Goal: Communication & Community: Answer question/provide support

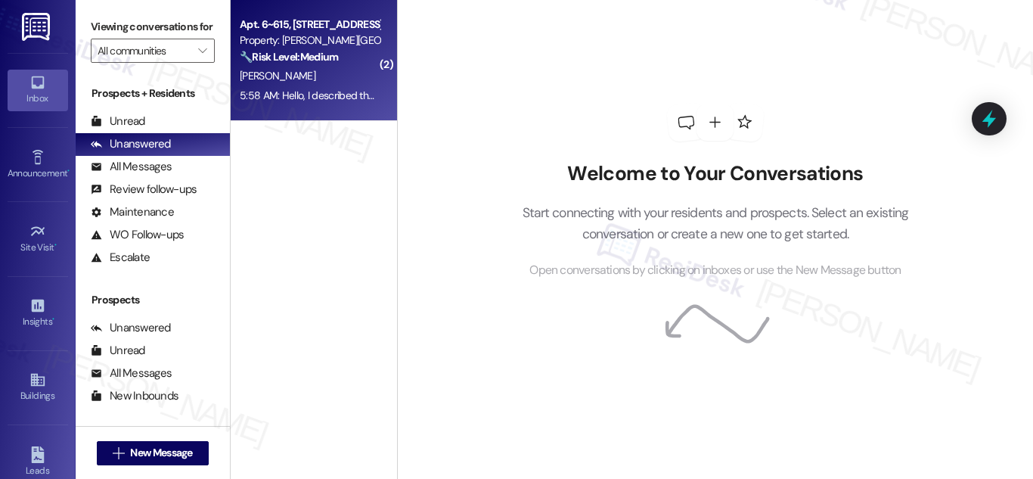
click at [310, 41] on div "Property: [PERSON_NAME][GEOGRAPHIC_DATA] Apartments" at bounding box center [310, 41] width 140 height 16
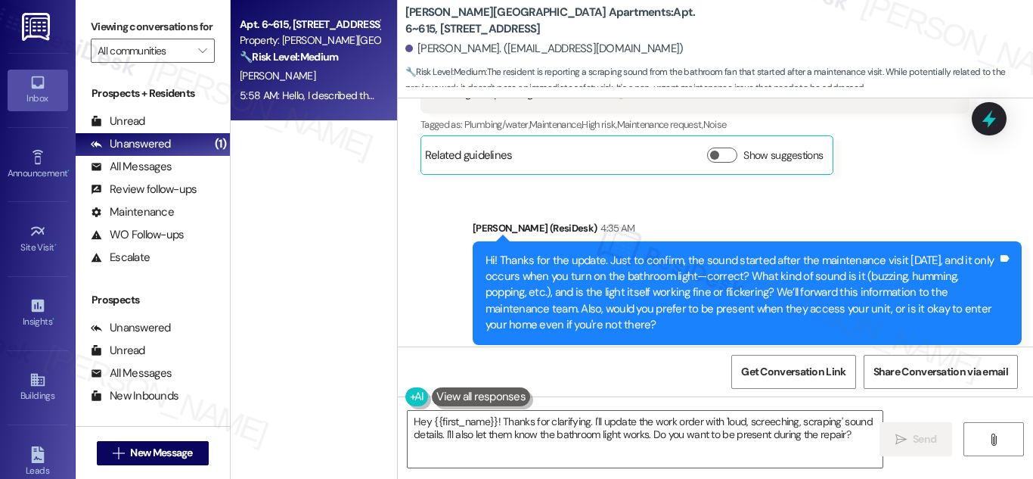
scroll to position [30639, 0]
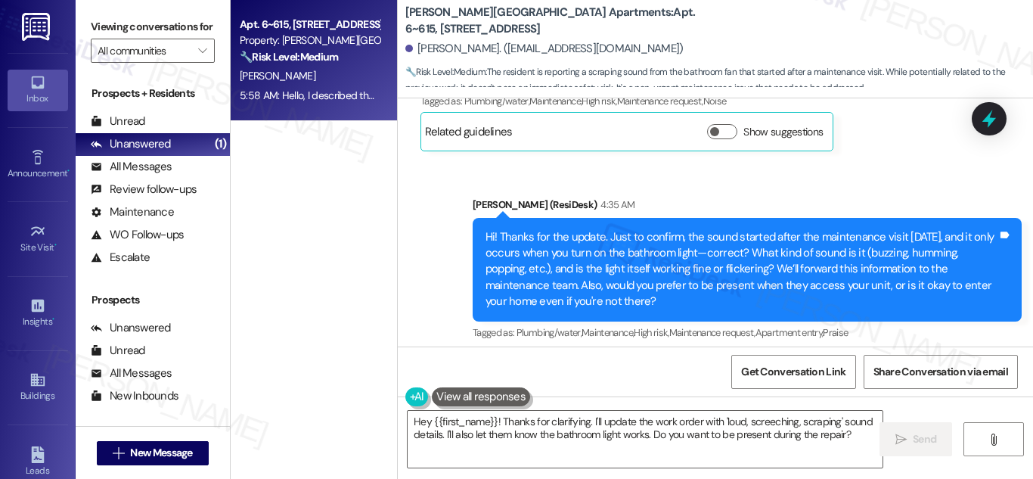
copy div "Hello, I described the sound in my previous text: a loud, screeching, scrapping…"
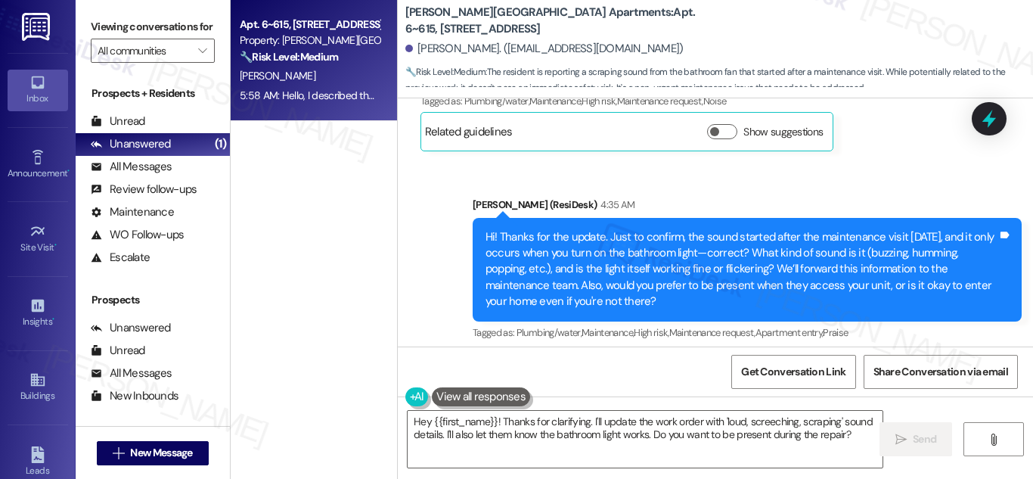
click at [583, 58] on div "[PERSON_NAME]. ([EMAIL_ADDRESS][DOMAIN_NAME])" at bounding box center [719, 49] width 628 height 30
click at [428, 51] on div "[PERSON_NAME]. ([EMAIL_ADDRESS][DOMAIN_NAME])" at bounding box center [544, 49] width 278 height 16
drag, startPoint x: 428, startPoint y: 51, endPoint x: 471, endPoint y: 50, distance: 43.1
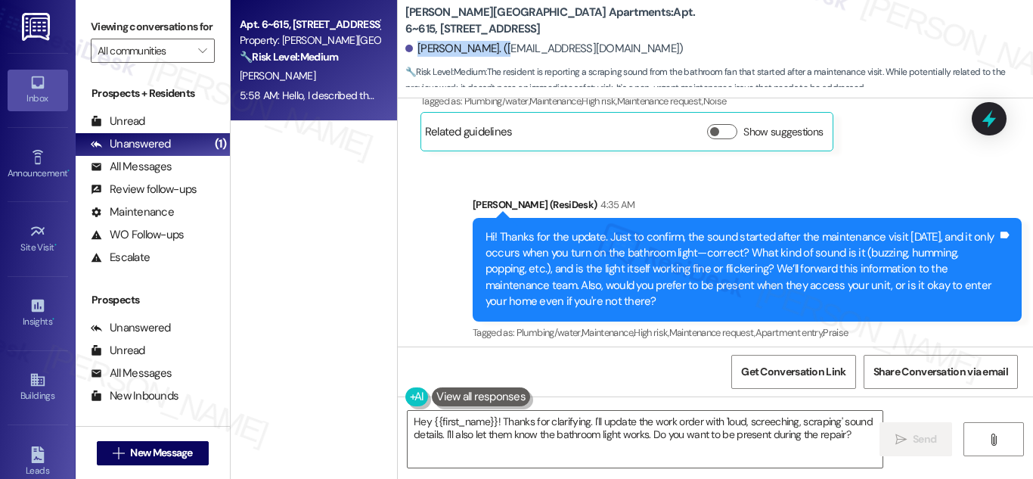
click at [471, 50] on div "[PERSON_NAME]. ([EMAIL_ADDRESS][DOMAIN_NAME])" at bounding box center [544, 49] width 278 height 16
drag, startPoint x: 566, startPoint y: 18, endPoint x: 596, endPoint y: 17, distance: 30.3
click at [596, 17] on b "[PERSON_NAME][GEOGRAPHIC_DATA] Apartments: Apt. 6~615, [STREET_ADDRESS]" at bounding box center [556, 21] width 302 height 33
copy b "6~615"
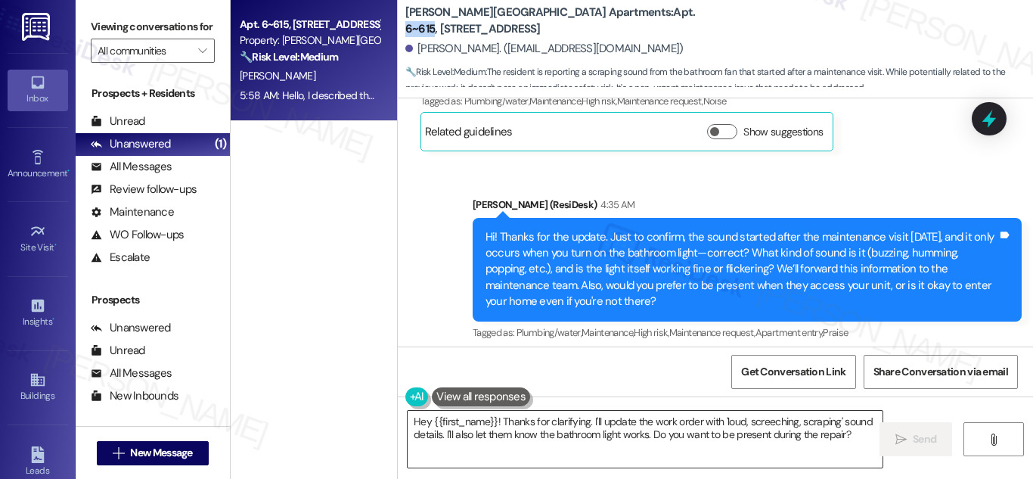
click at [620, 423] on textarea "Hey {{first_name}}! Thanks for clarifying. I'll update the work order with 'lou…" at bounding box center [645, 439] width 475 height 57
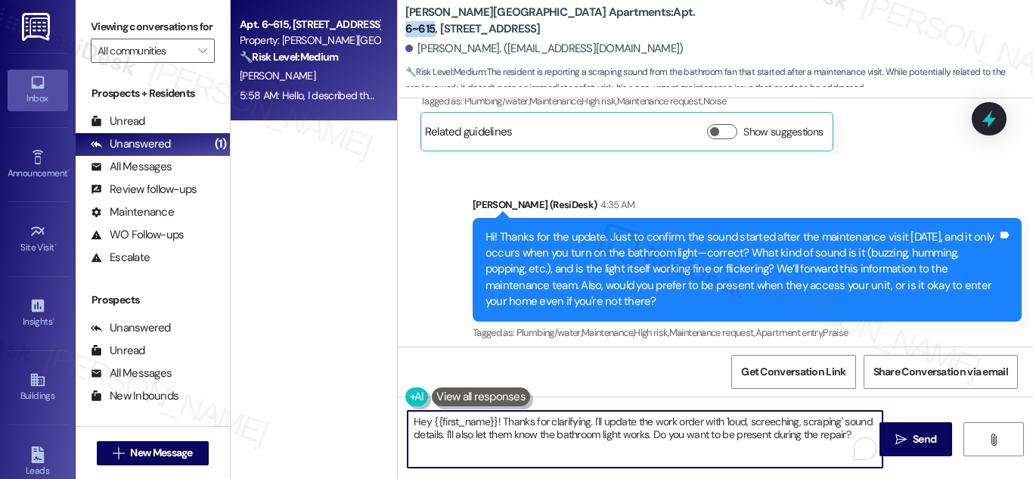
click at [620, 423] on textarea "Hey {{first_name}}! Thanks for clarifying. I'll update the work order with 'lou…" at bounding box center [645, 439] width 475 height 57
type textarea "Hey {{first_name}}! Thanks for clarifying. I'll create the work order with 'lou…"
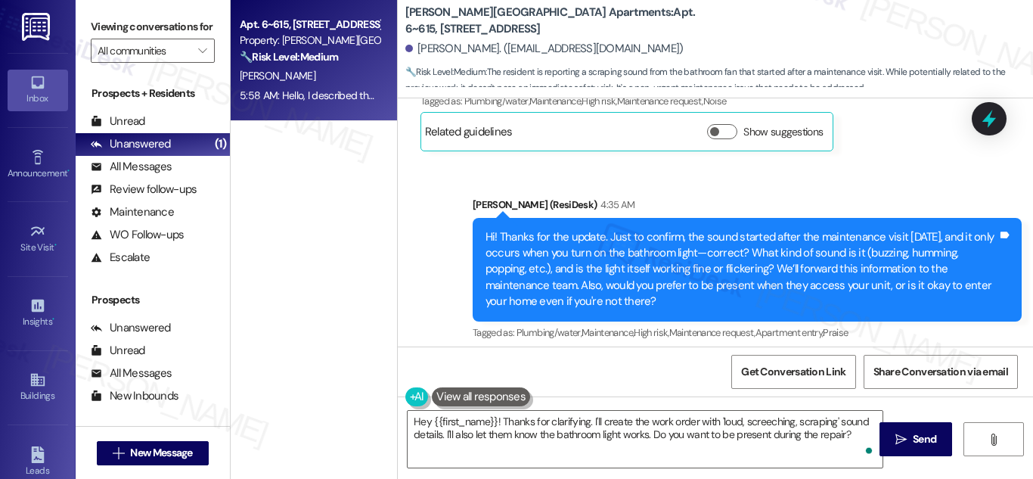
click at [430, 18] on b "[PERSON_NAME][GEOGRAPHIC_DATA] Apartments: Apt. 6~615, [STREET_ADDRESS]" at bounding box center [556, 21] width 302 height 33
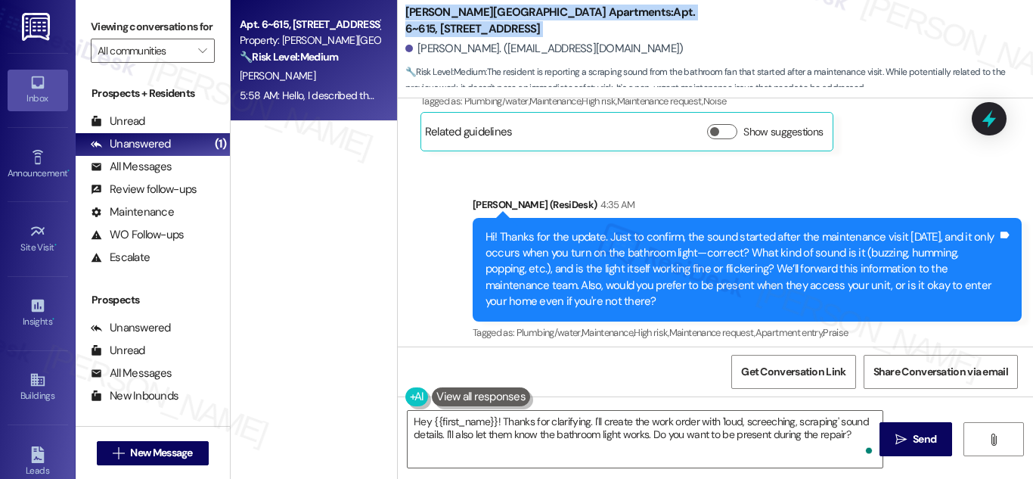
drag, startPoint x: 430, startPoint y: 18, endPoint x: 706, endPoint y: 21, distance: 276.0
click at [706, 21] on div "[PERSON_NAME][GEOGRAPHIC_DATA] Apartments: Apt. 6~615, [STREET_ADDRESS] Angela …" at bounding box center [719, 45] width 628 height 83
copy div "[PERSON_NAME][GEOGRAPHIC_DATA] Apartments: Apt. 6~615, [STREET_ADDRESS]"
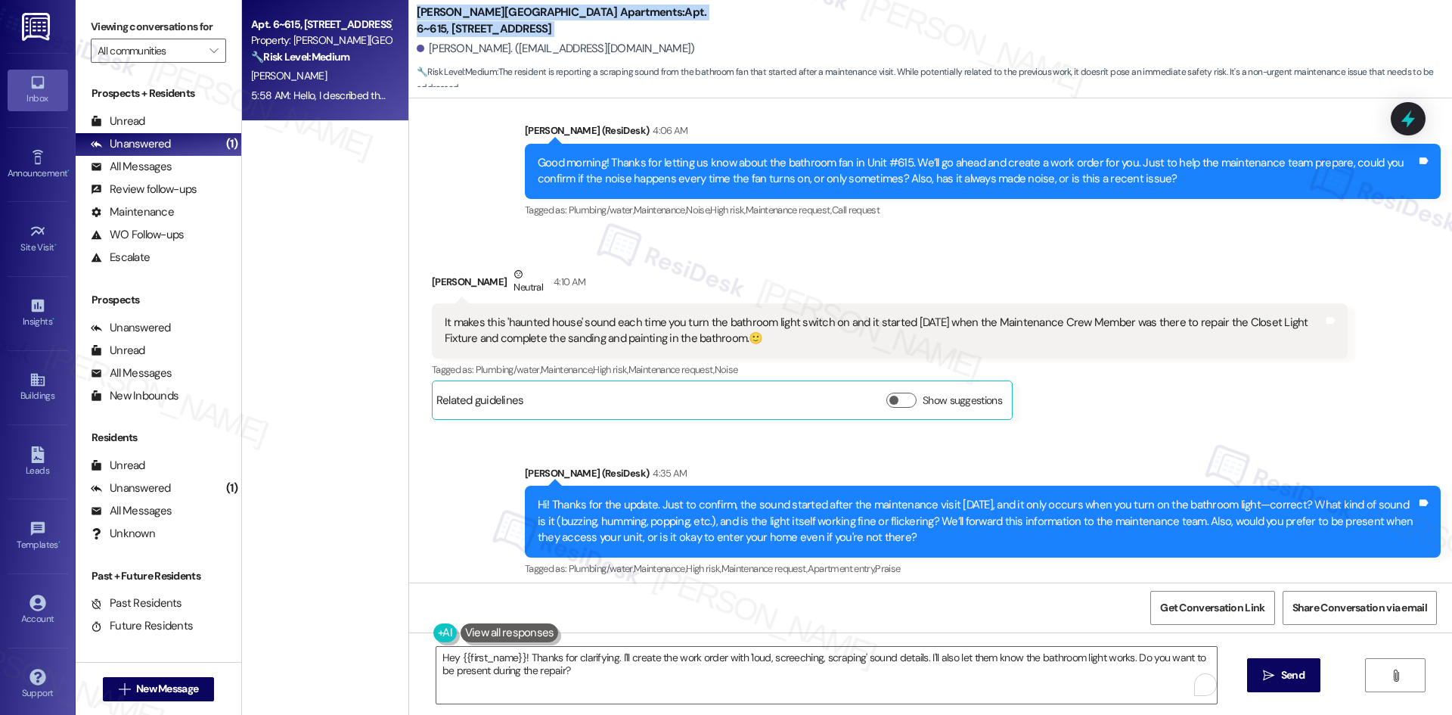
scroll to position [28028, 0]
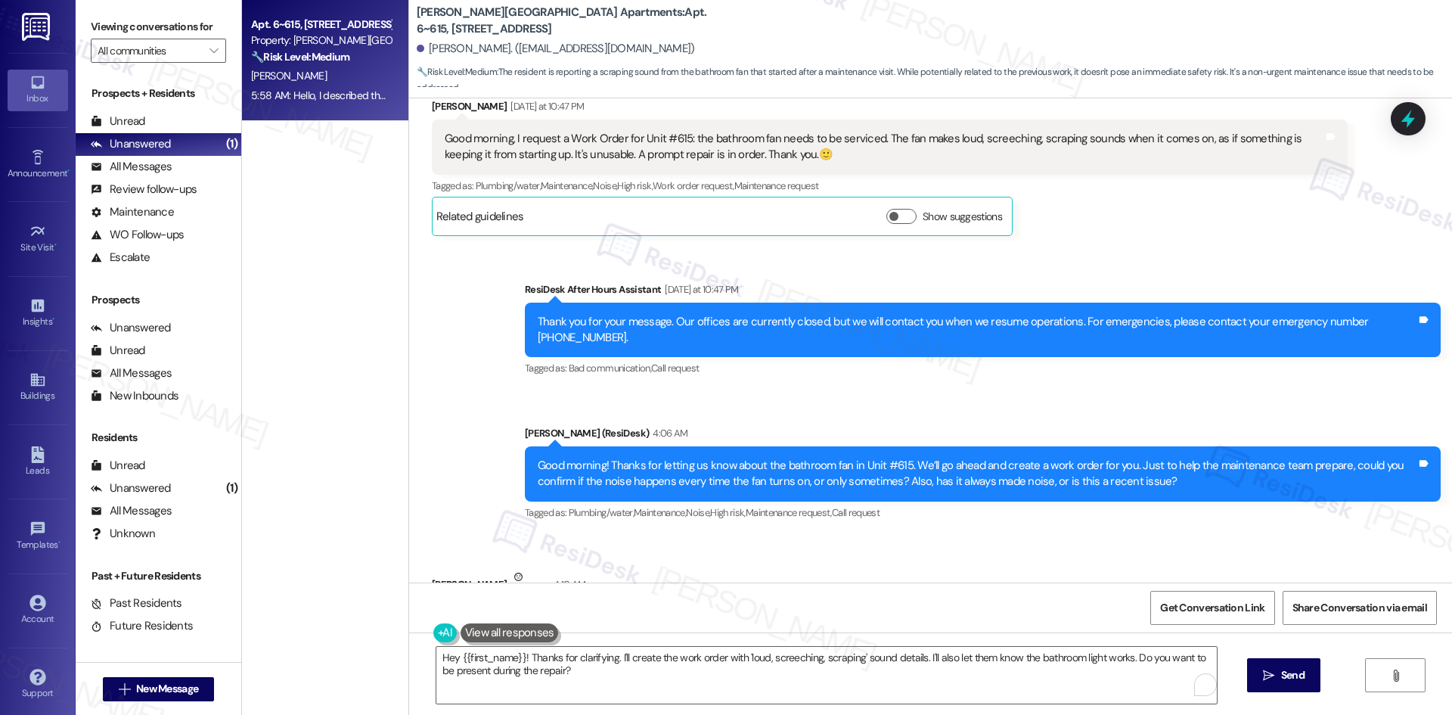
click at [626, 478] on div "It makes this 'haunted house' sound each time you turn the bathroom light switc…" at bounding box center [884, 633] width 879 height 33
copy div "It makes this 'haunted house' sound each time you turn the bathroom light switc…"
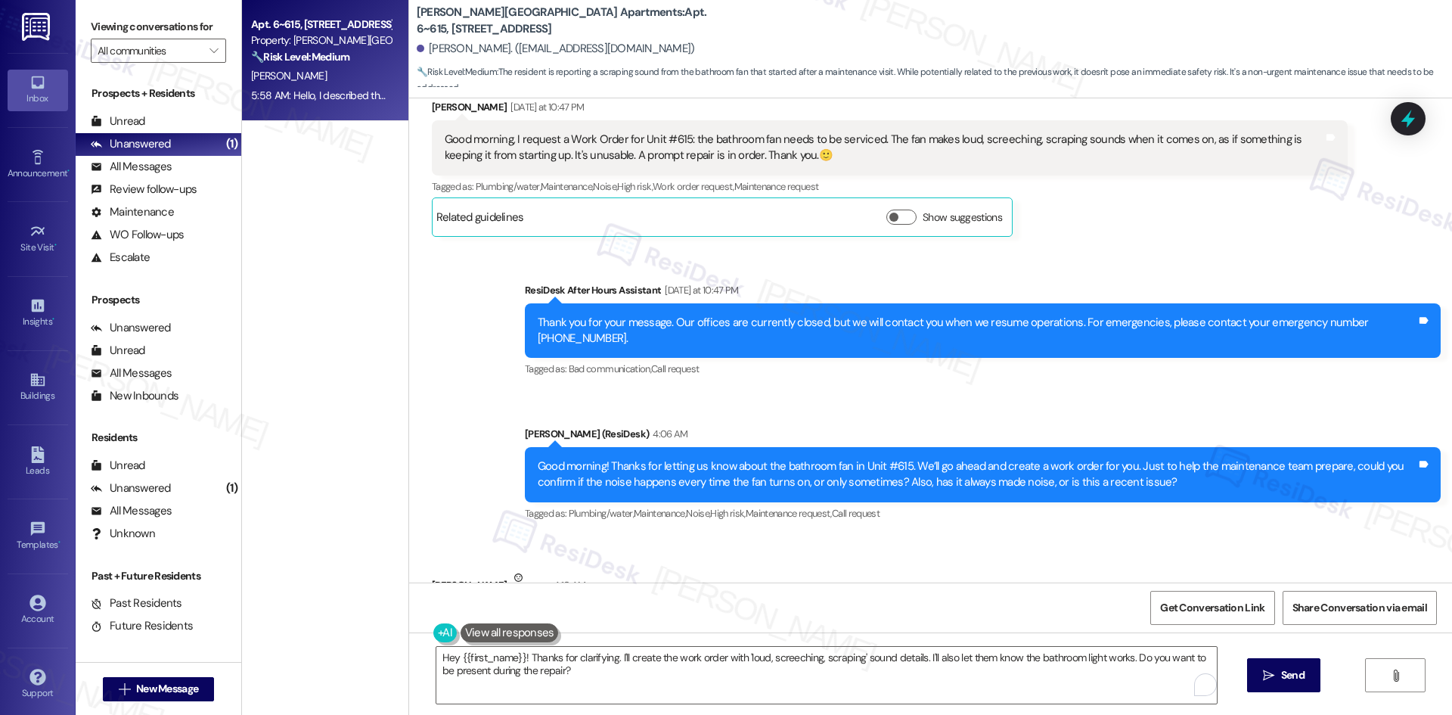
scroll to position [28103, 0]
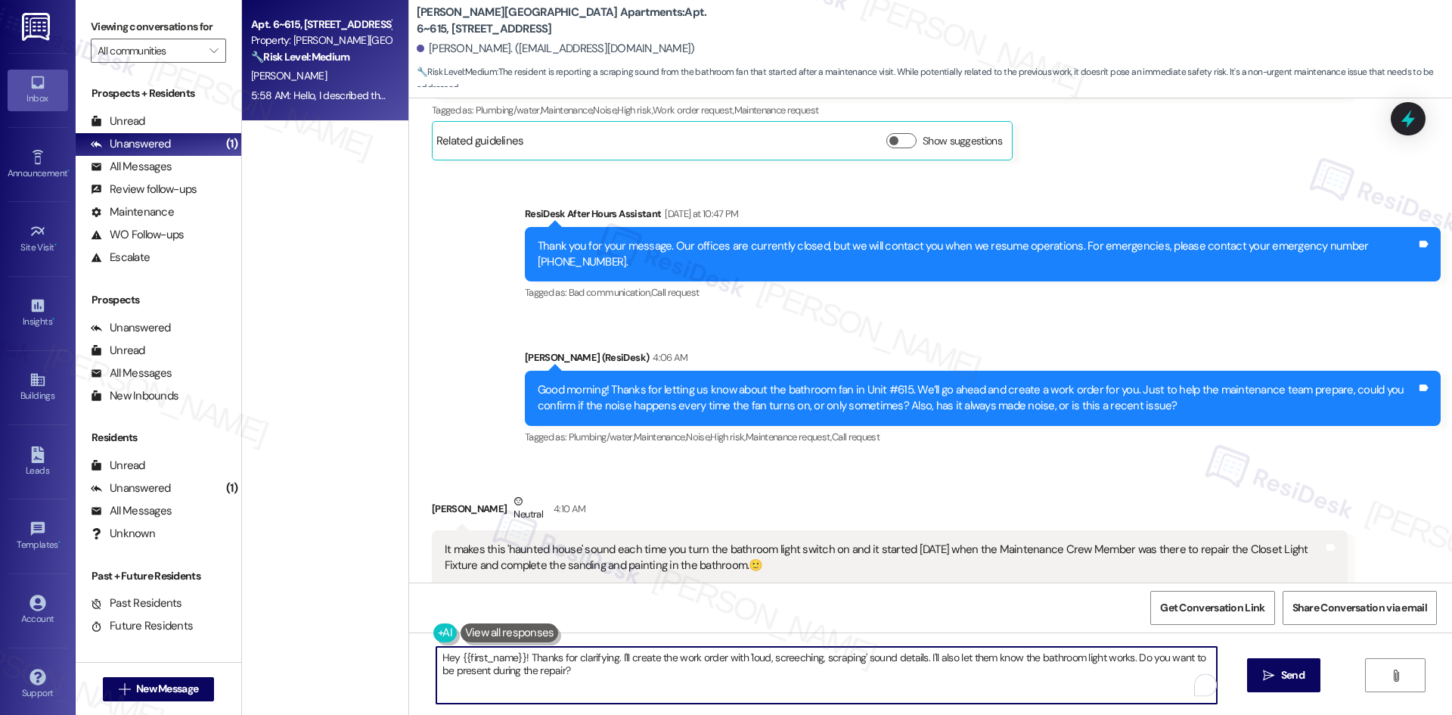
drag, startPoint x: 718, startPoint y: 656, endPoint x: 851, endPoint y: 657, distance: 133.1
click at [851, 478] on textarea "Hey {{first_name}}! Thanks for clarifying. I'll create the work order with 'lou…" at bounding box center [826, 675] width 780 height 57
drag, startPoint x: 916, startPoint y: 656, endPoint x: 735, endPoint y: 662, distance: 180.8
click at [737, 478] on textarea "Hey {{first_name}}! Thanks for clarifying. I'll create the work order with 'lou…" at bounding box center [826, 675] width 780 height 57
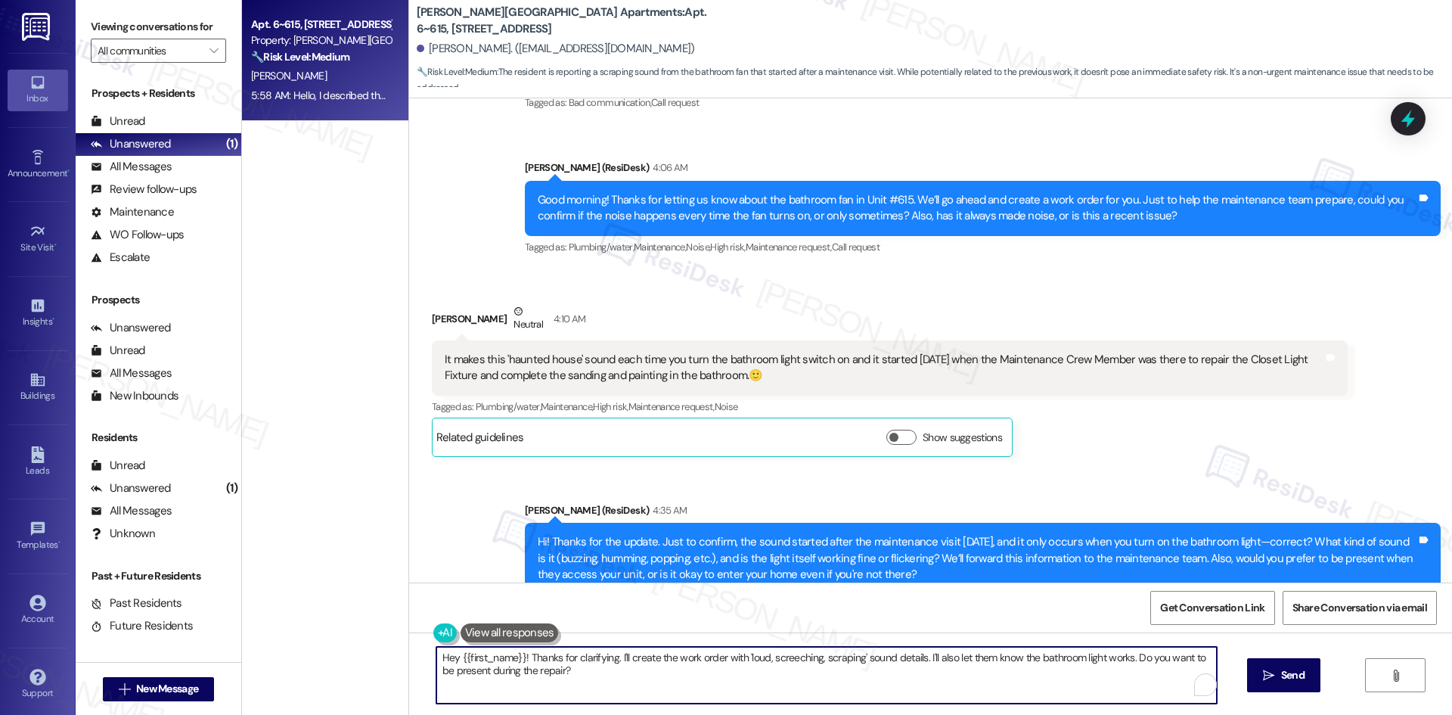
scroll to position [28330, 0]
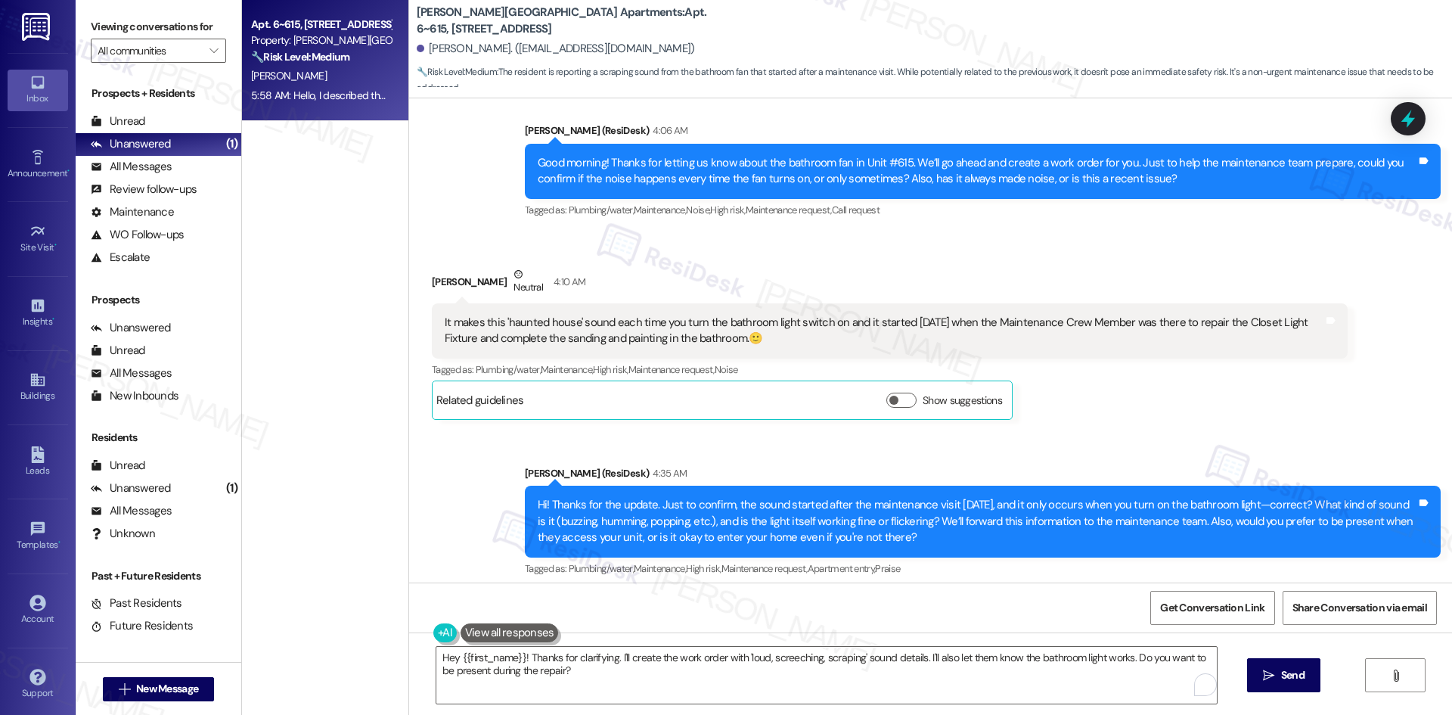
copy div "Hello, I described the sound in my previous text: a loud, screeching, scrapping…"
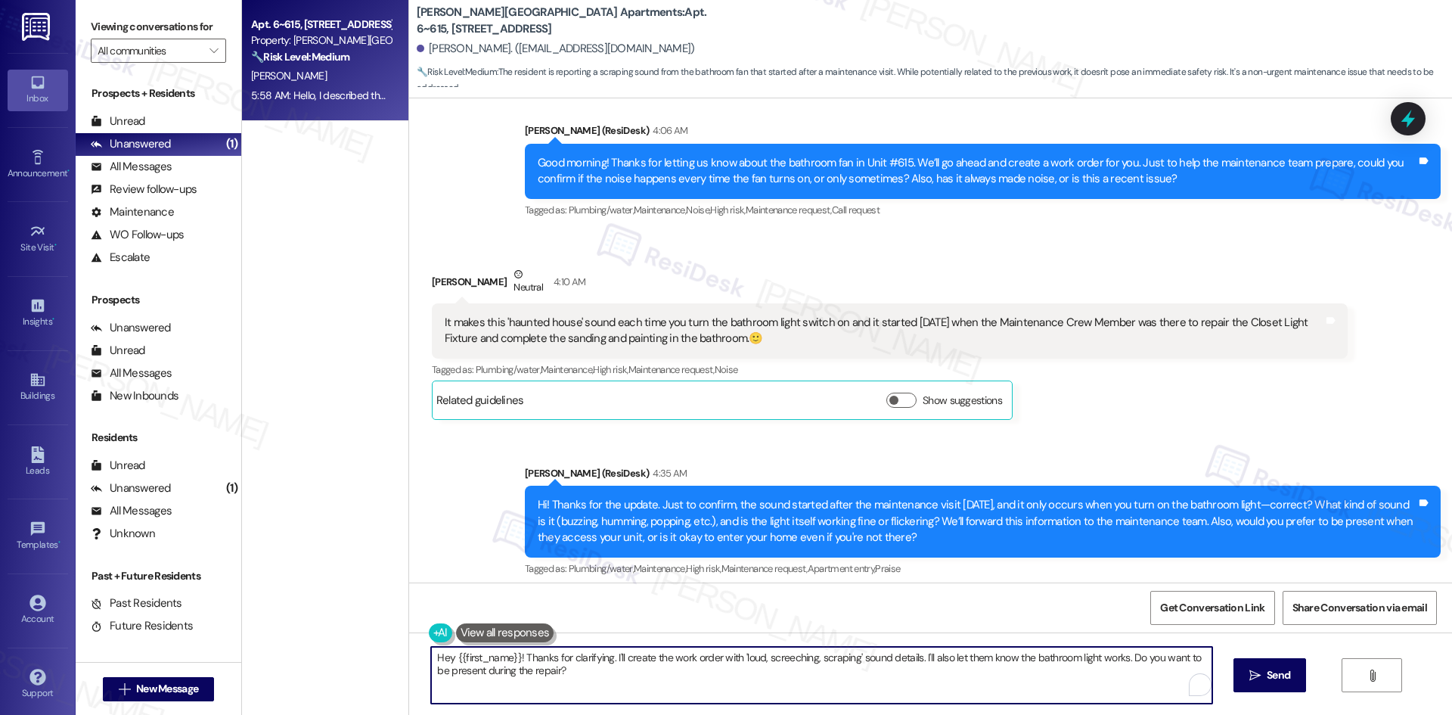
click at [600, 478] on textarea "Hey {{first_name}}! Thanks for clarifying. I'll create the work order with 'lou…" at bounding box center [821, 675] width 780 height 57
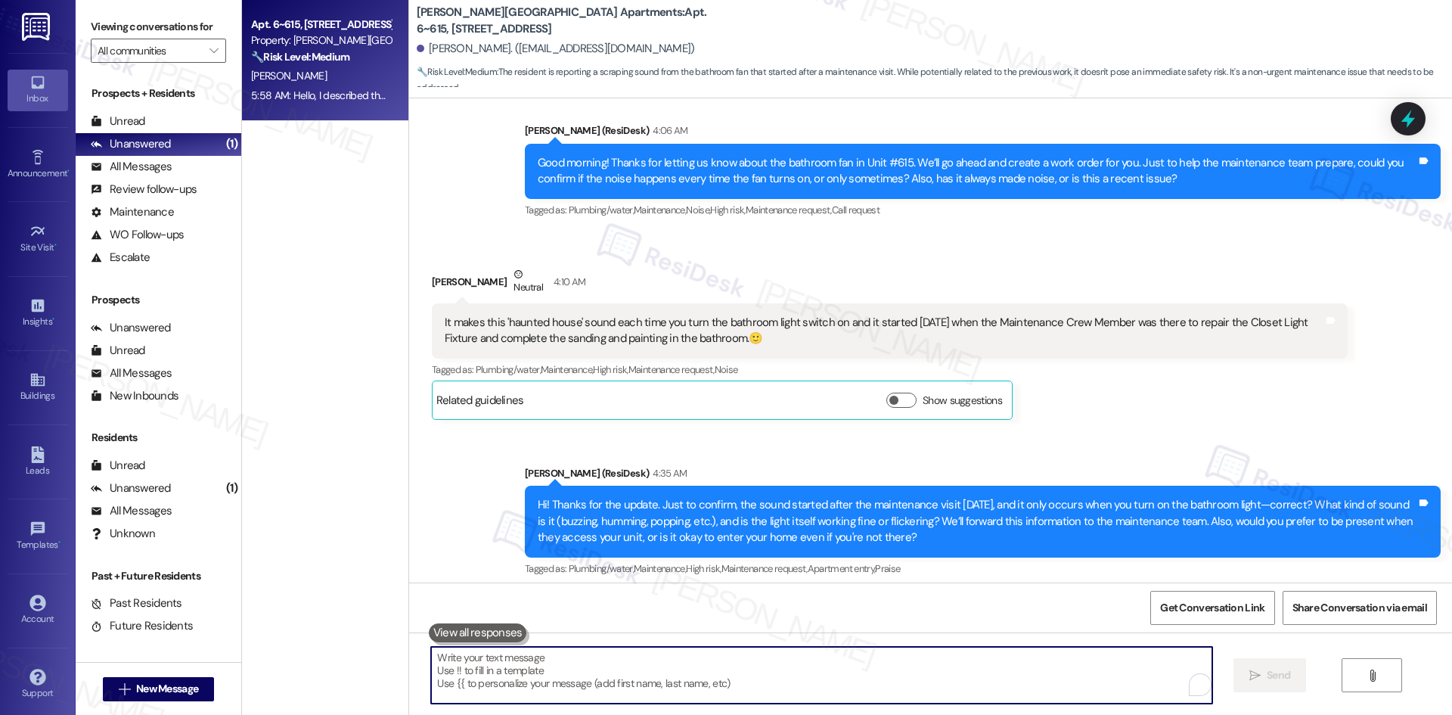
paste textarea "Thank you for letting us know. I’ll go ahead and submit a work order for this i…"
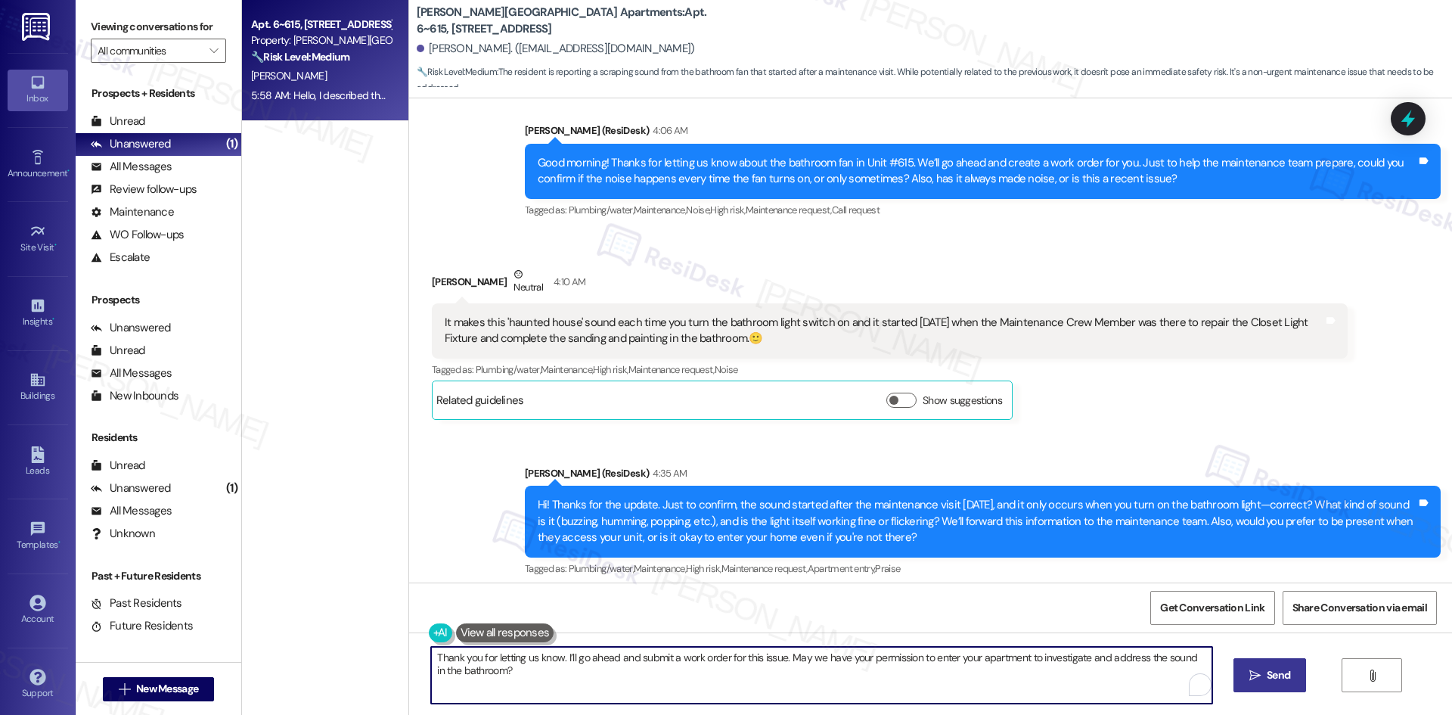
type textarea "Thank you for letting us know. I’ll go ahead and submit a work order for this i…"
click at [1032, 478] on span "Send" at bounding box center [1278, 675] width 23 height 16
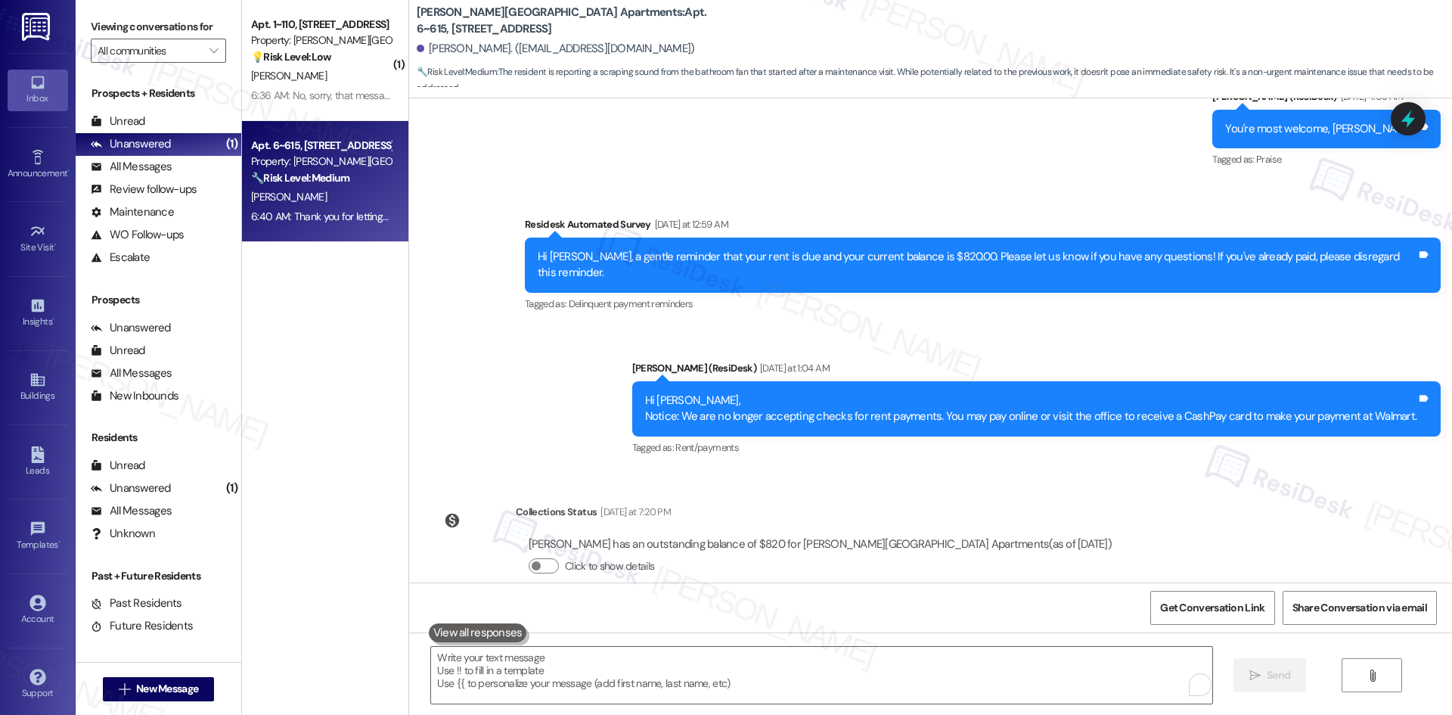
scroll to position [27469, 0]
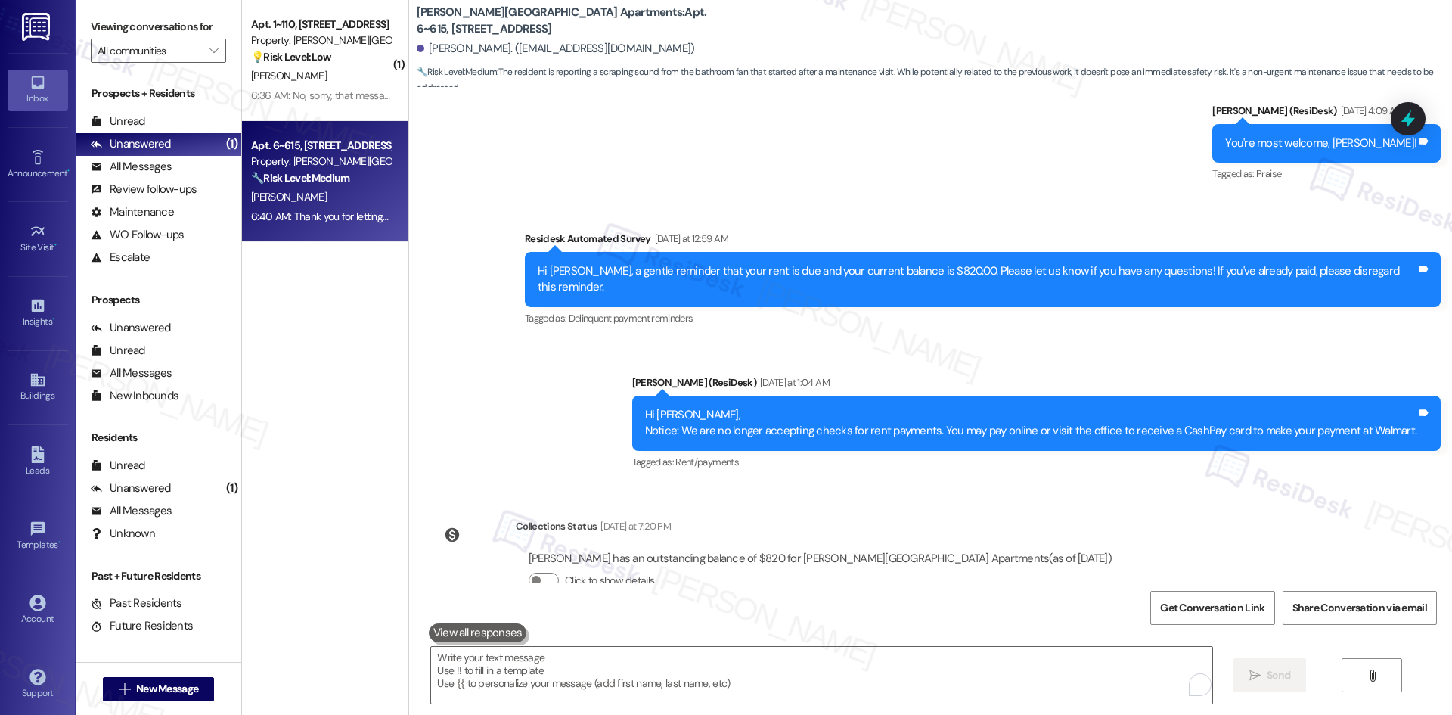
drag, startPoint x: 1219, startPoint y: 352, endPoint x: 1168, endPoint y: 207, distance: 153.8
click at [1032, 343] on div "Review [PERSON_NAME] [DATE] 9:27 PM "Thank you!" [PERSON_NAME][GEOGRAPHIC_DATA]…" at bounding box center [930, 340] width 1043 height 484
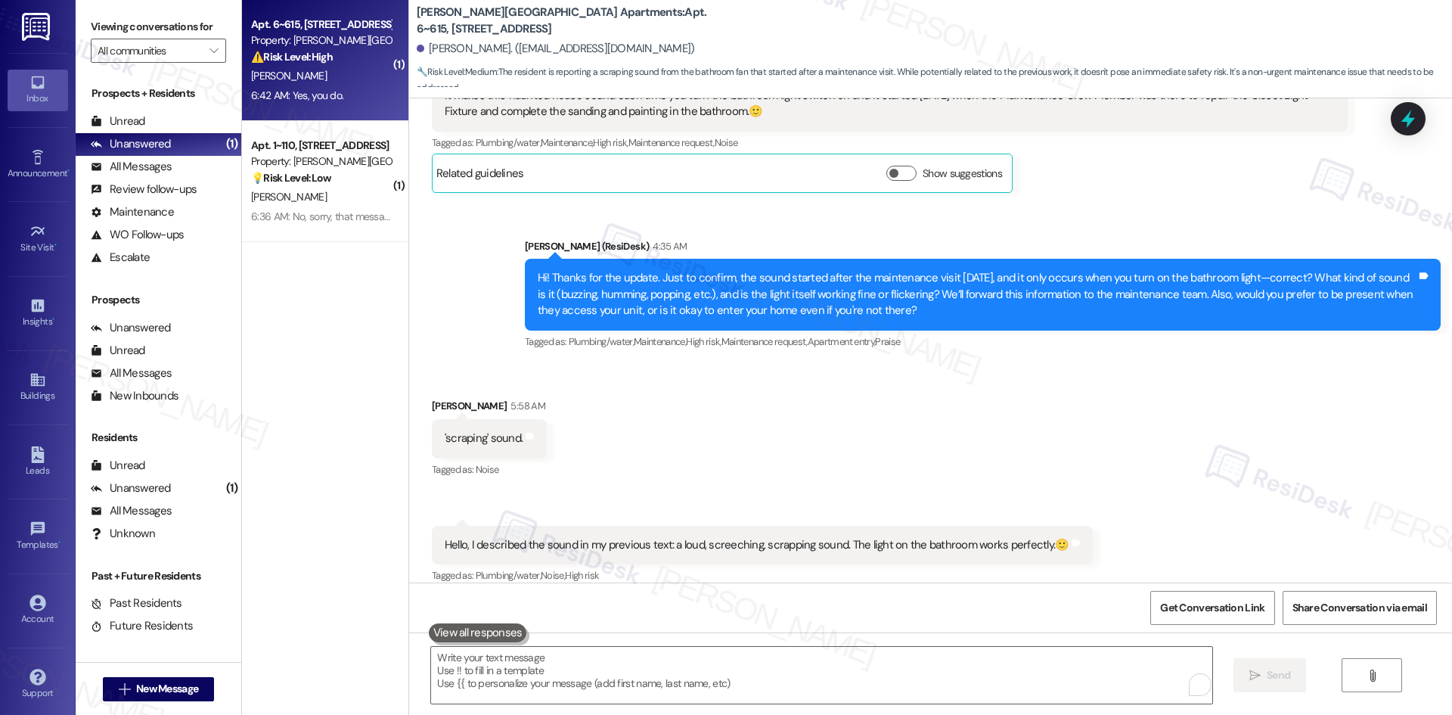
scroll to position [28558, 0]
copy div "Yes, you do. Tags and notes"
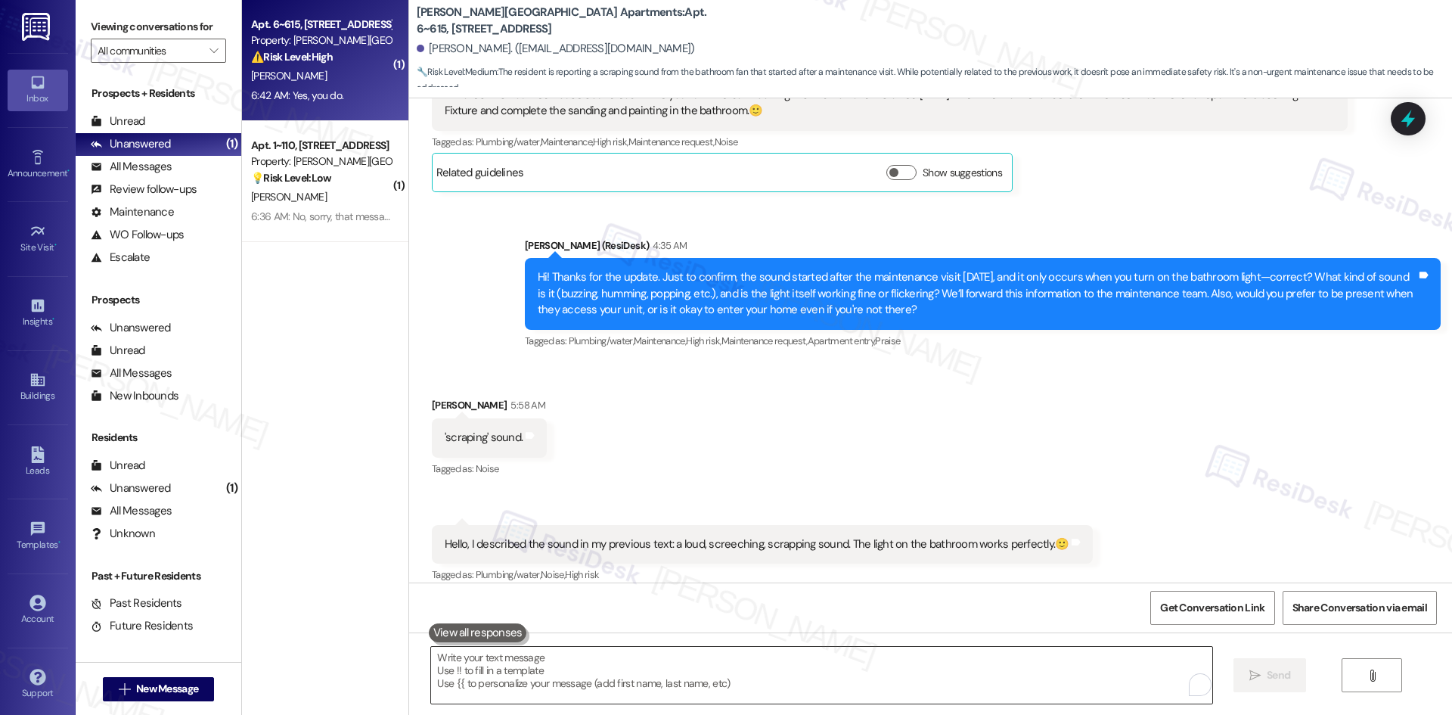
click at [567, 478] on textarea "To enrich screen reader interactions, please activate Accessibility in Grammarl…" at bounding box center [821, 675] width 780 height 57
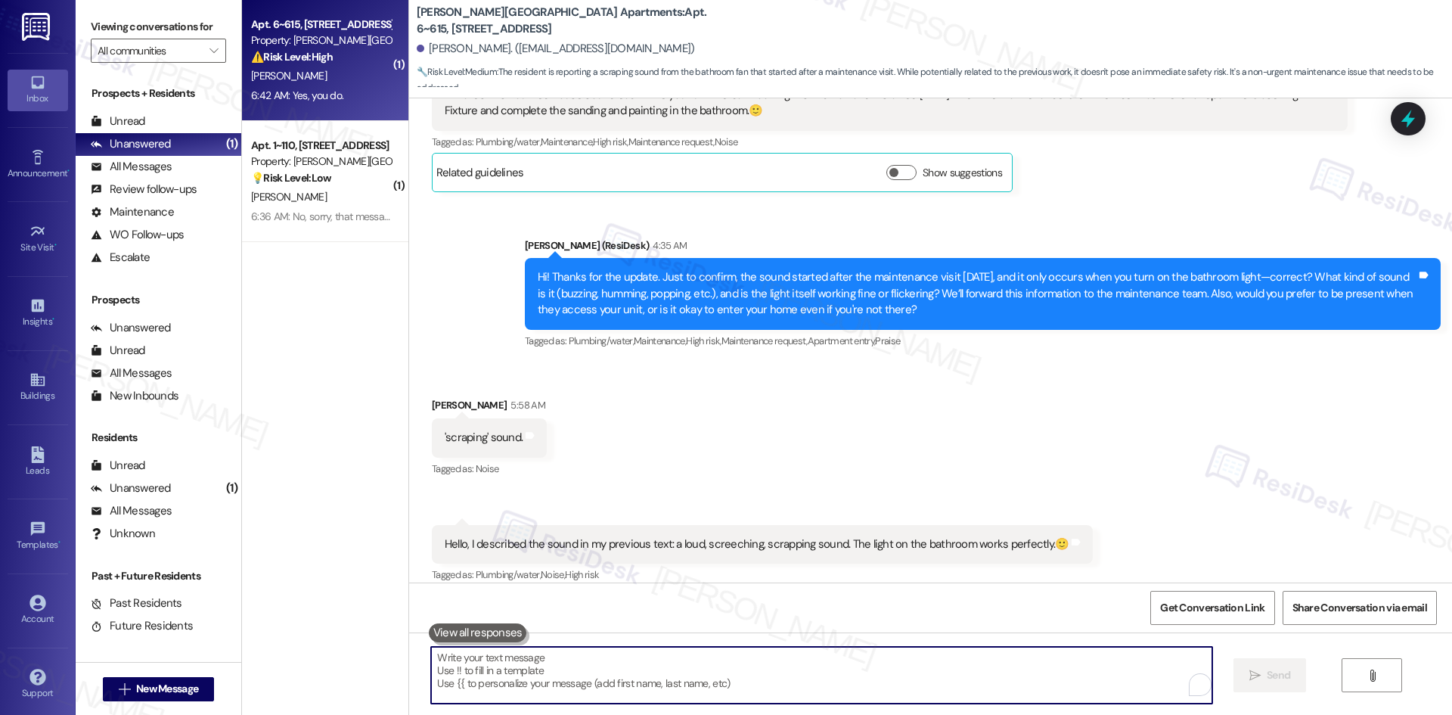
click at [573, 478] on textarea "To enrich screen reader interactions, please activate Accessibility in Grammarl…" at bounding box center [821, 675] width 780 height 57
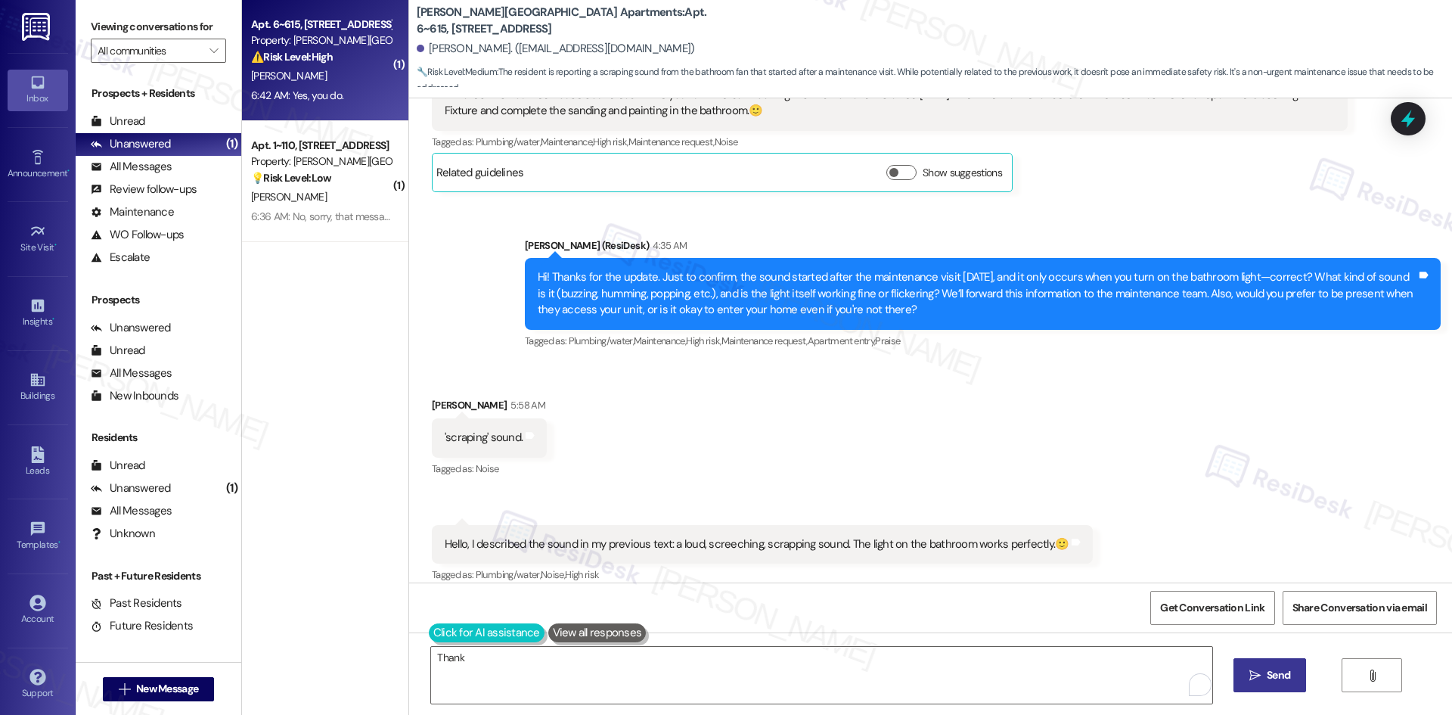
click at [451, 478] on button at bounding box center [487, 632] width 116 height 19
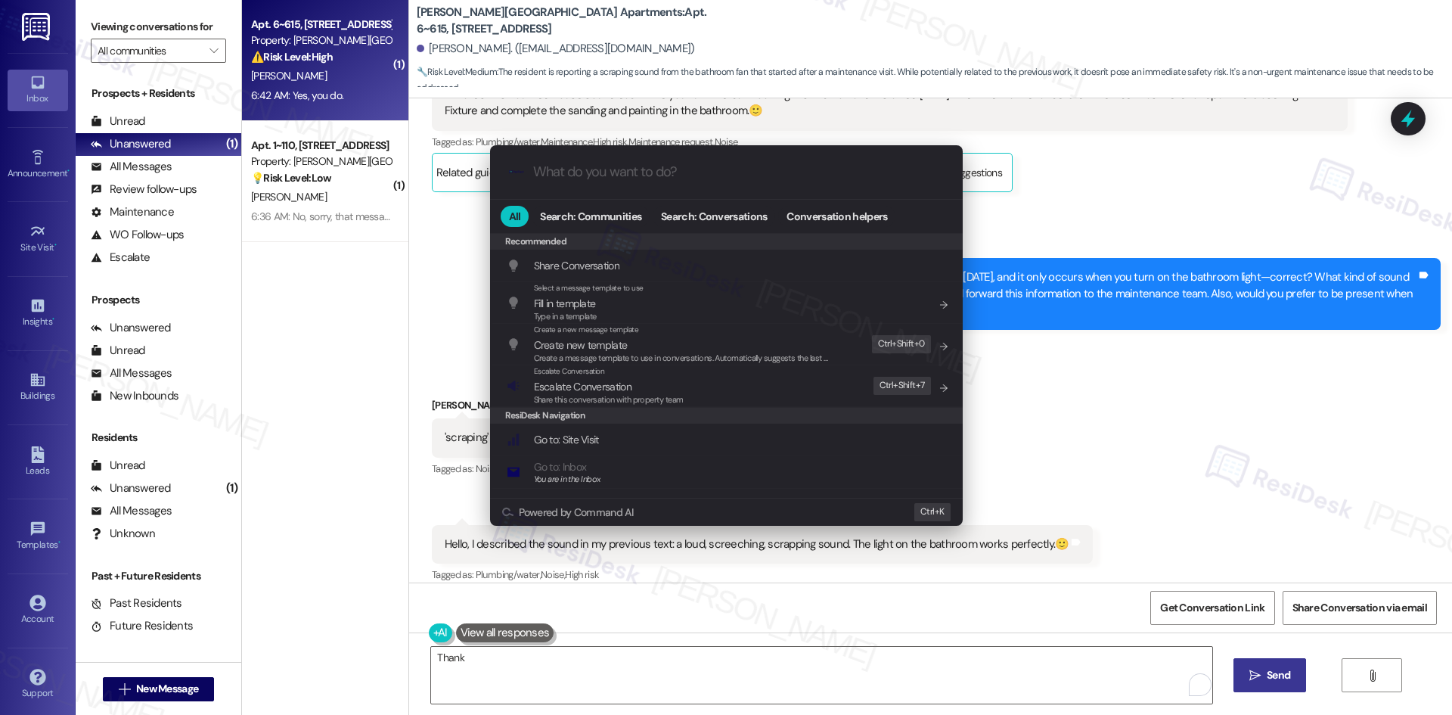
click at [504, 478] on div ".cls-1{fill:#0a055f;}.cls-2{fill:#0cc4c4;} resideskLogoBlueOrange All Search: C…" at bounding box center [726, 357] width 1452 height 715
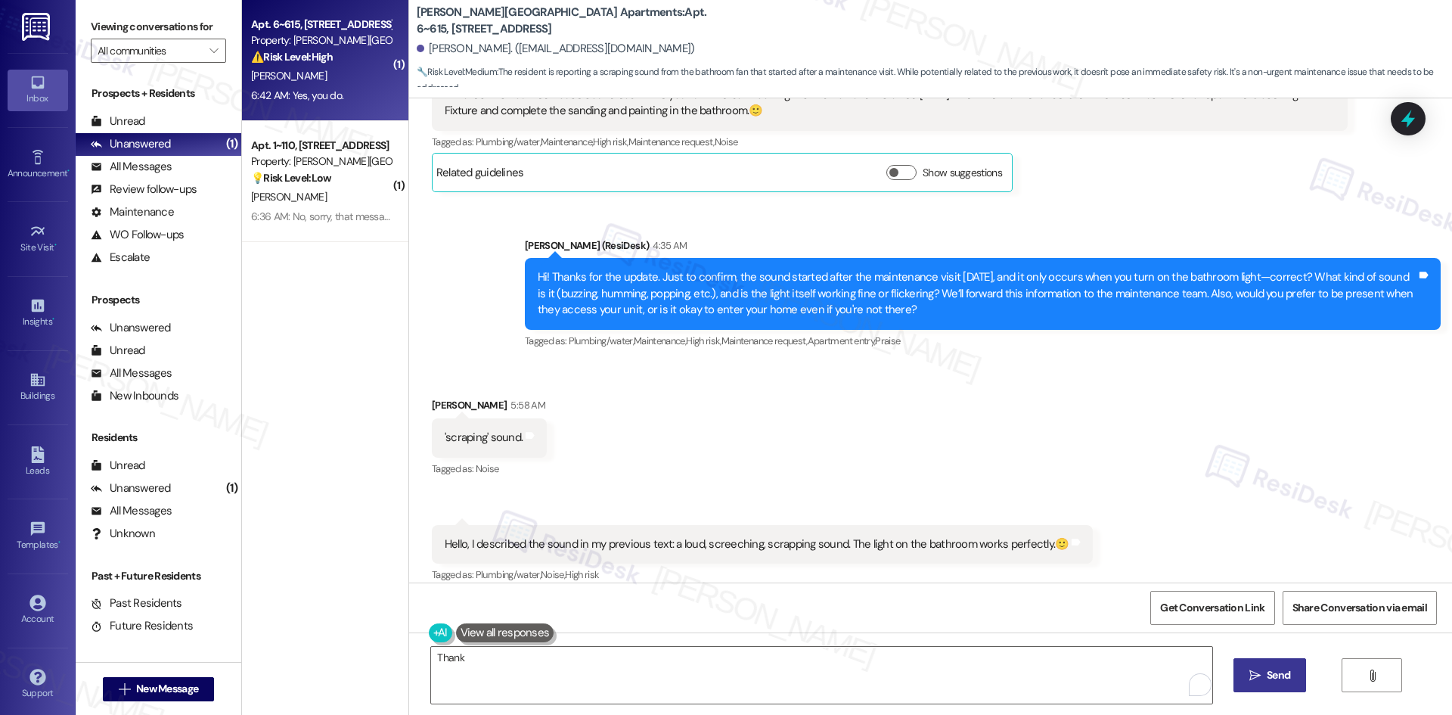
click at [504, 478] on button at bounding box center [505, 632] width 98 height 19
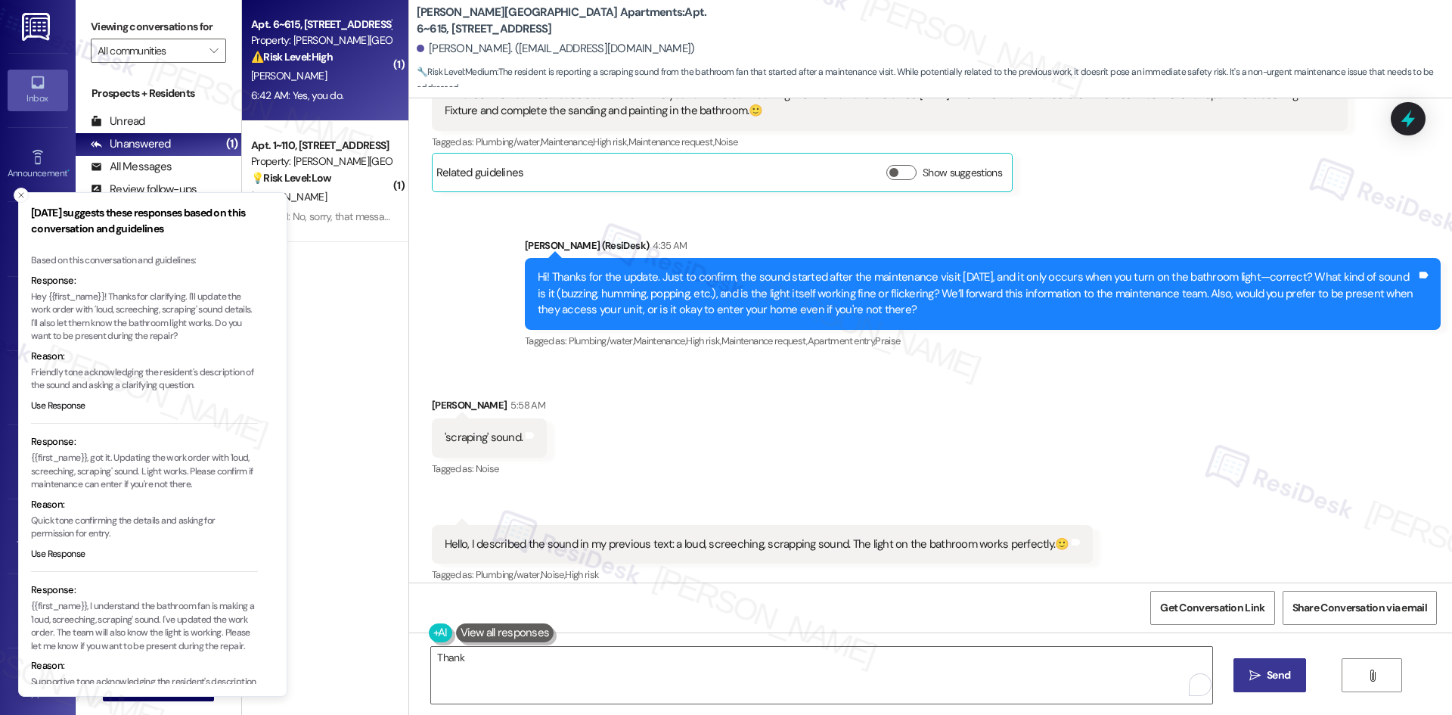
scroll to position [0, 0]
click at [480, 478] on textarea "Thank" at bounding box center [821, 675] width 780 height 57
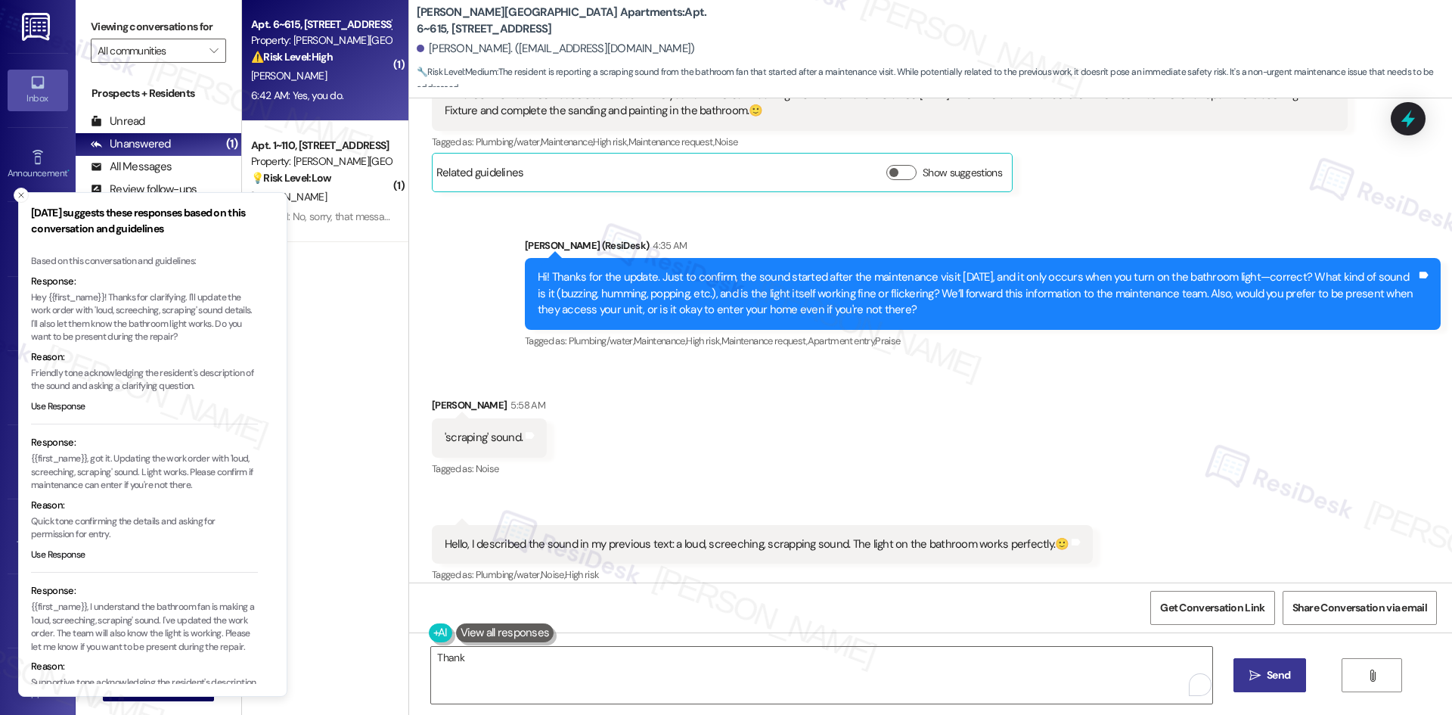
copy div "Yes, you do. Tags and notes"
click at [639, 478] on textarea "Thank" at bounding box center [821, 675] width 780 height 57
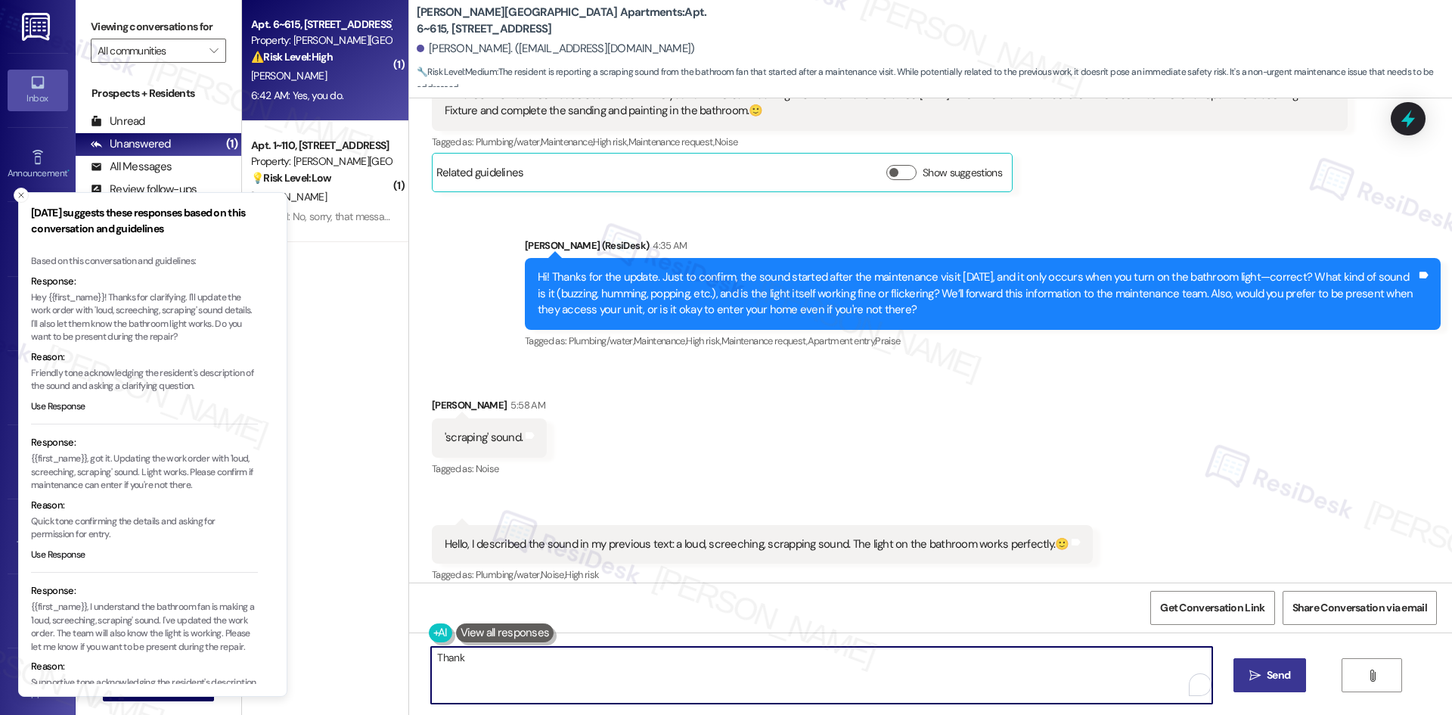
click at [638, 478] on textarea "Thank" at bounding box center [821, 675] width 780 height 57
paste textarea "you! I’ll keep you updated once the work order is processed."
type textarea "Thank you! I’ll keep you updated once the work order is processed."
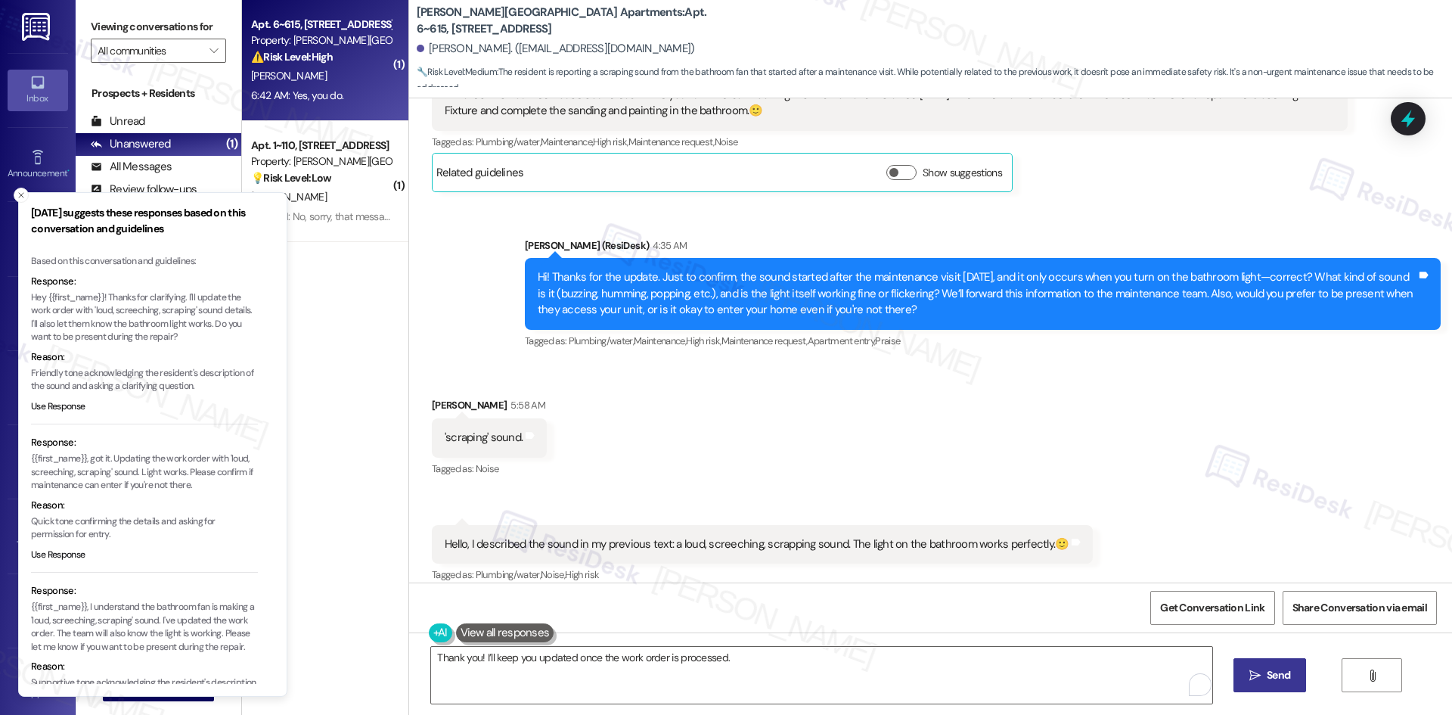
click at [1032, 478] on span "Send" at bounding box center [1278, 675] width 23 height 16
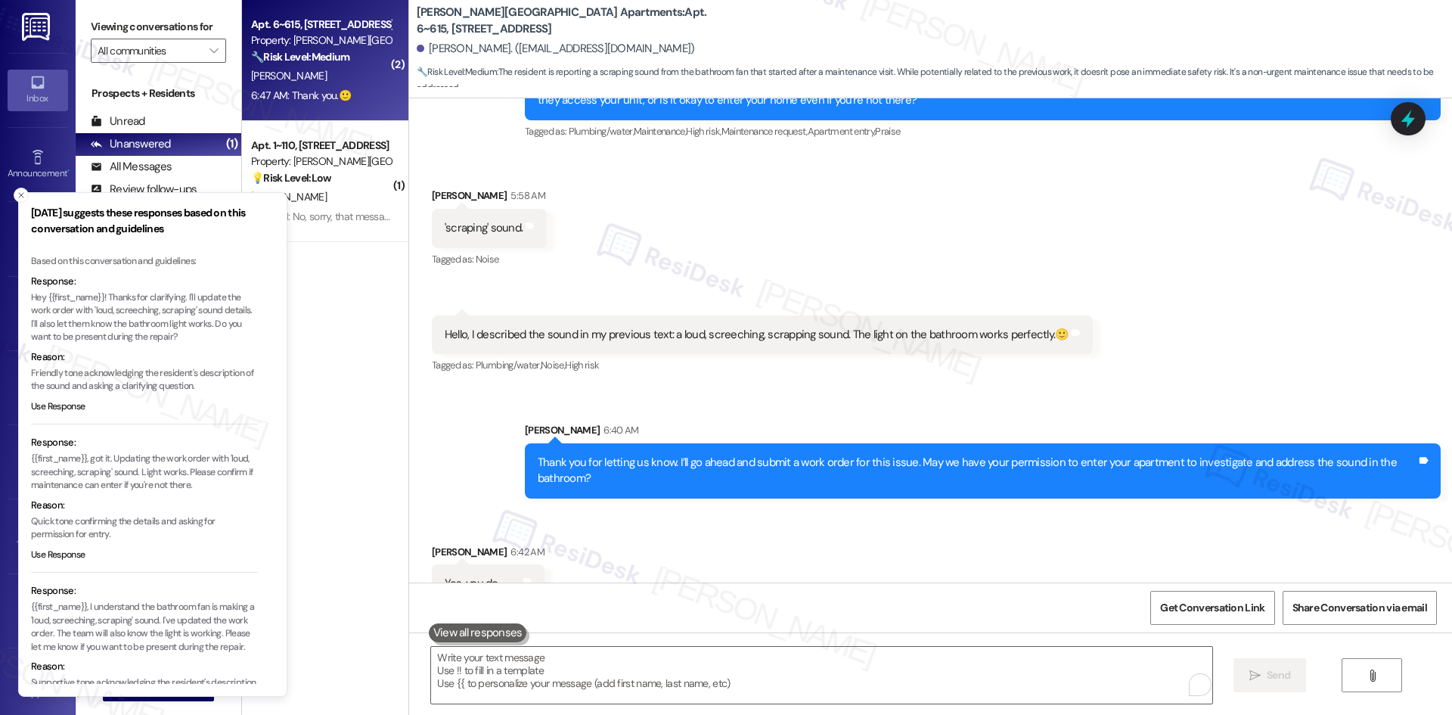
scroll to position [28768, 0]
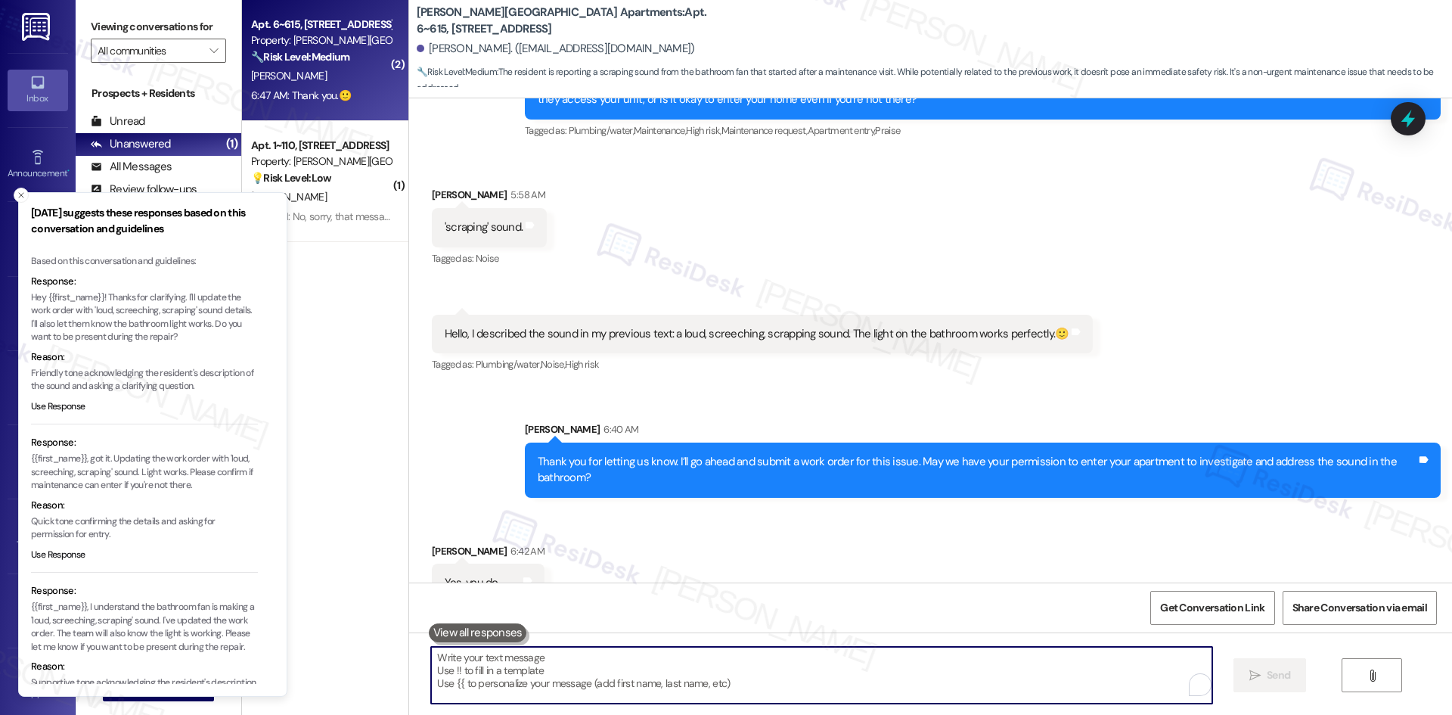
click at [545, 478] on textarea "To enrich screen reader interactions, please activate Accessibility in Grammarl…" at bounding box center [821, 675] width 780 height 57
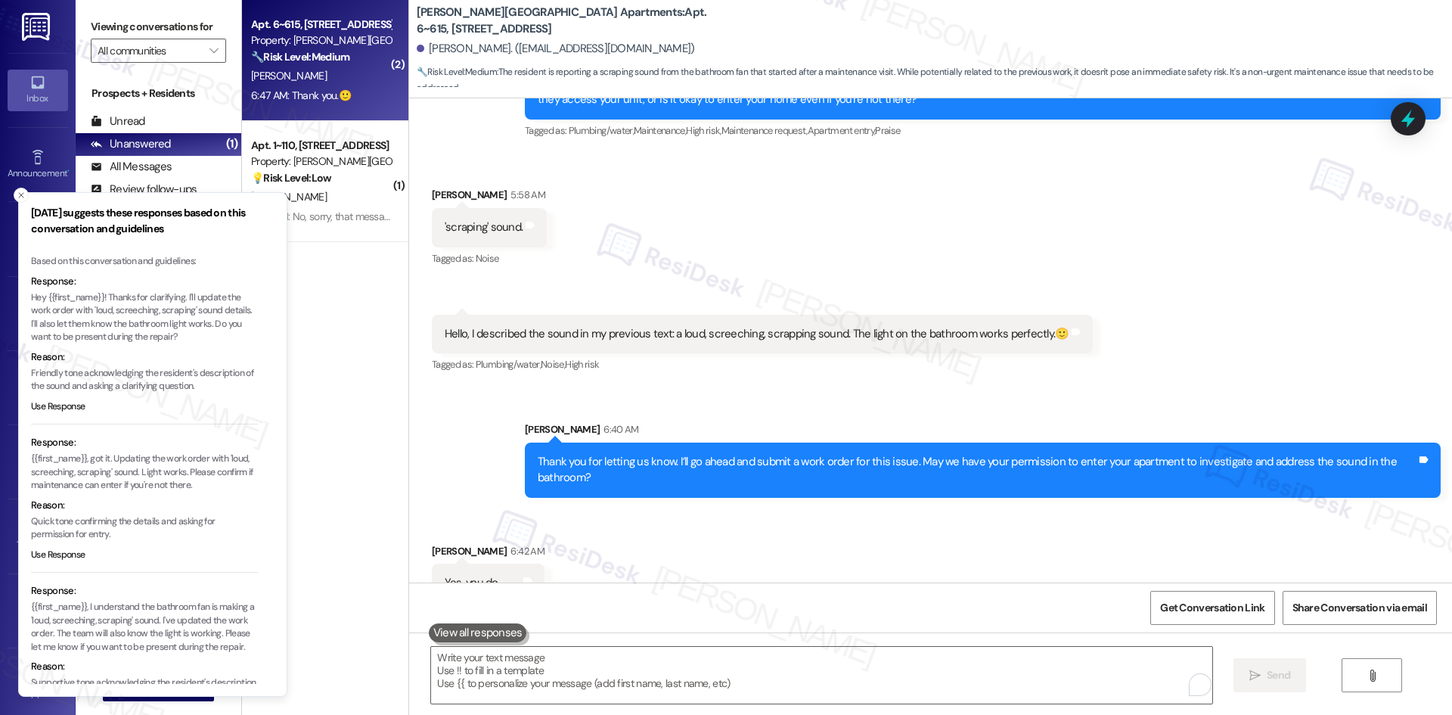
copy div "Thank you.🙂 Tags and notes"
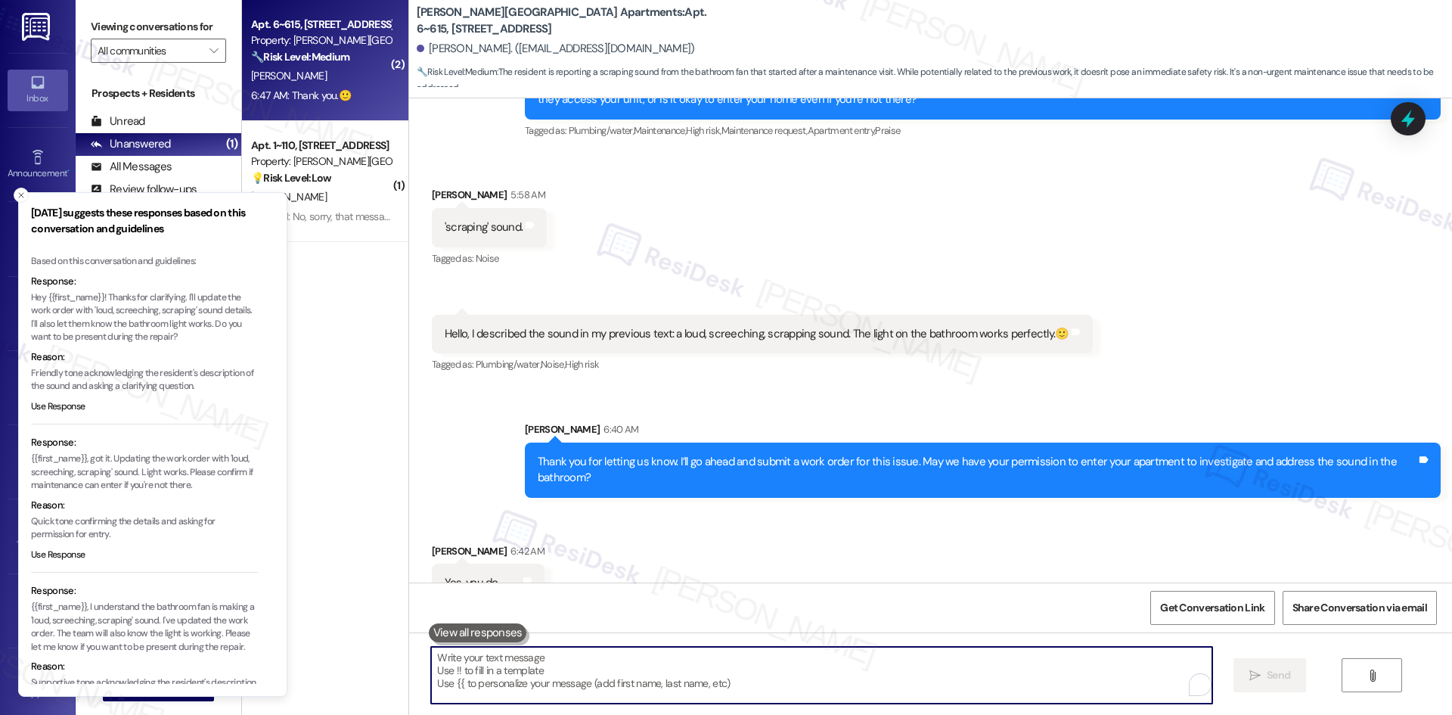
click at [647, 478] on textarea "To enrich screen reader interactions, please activate Accessibility in Grammarl…" at bounding box center [821, 675] width 780 height 57
paste textarea "You're very welcome! 😊"
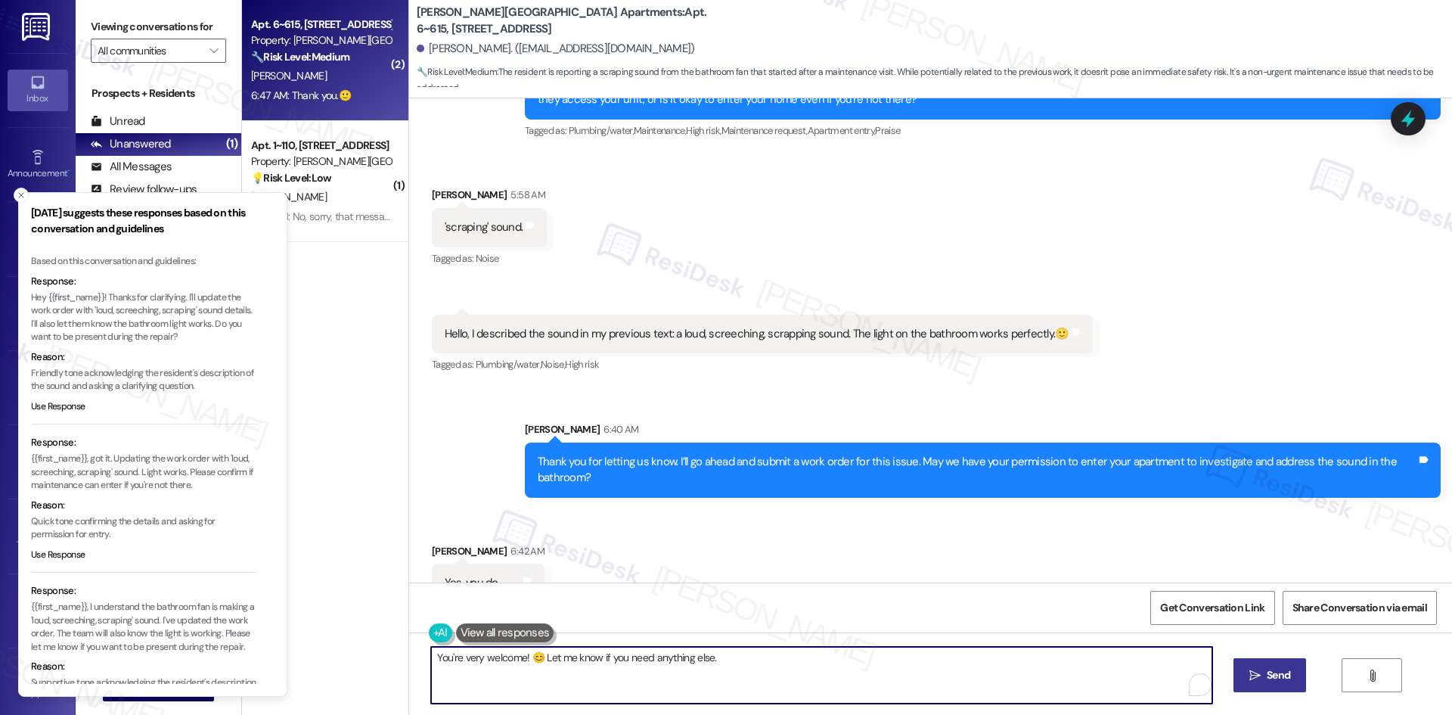
type textarea "You're very welcome! 😊 Let me know if you need anything else."
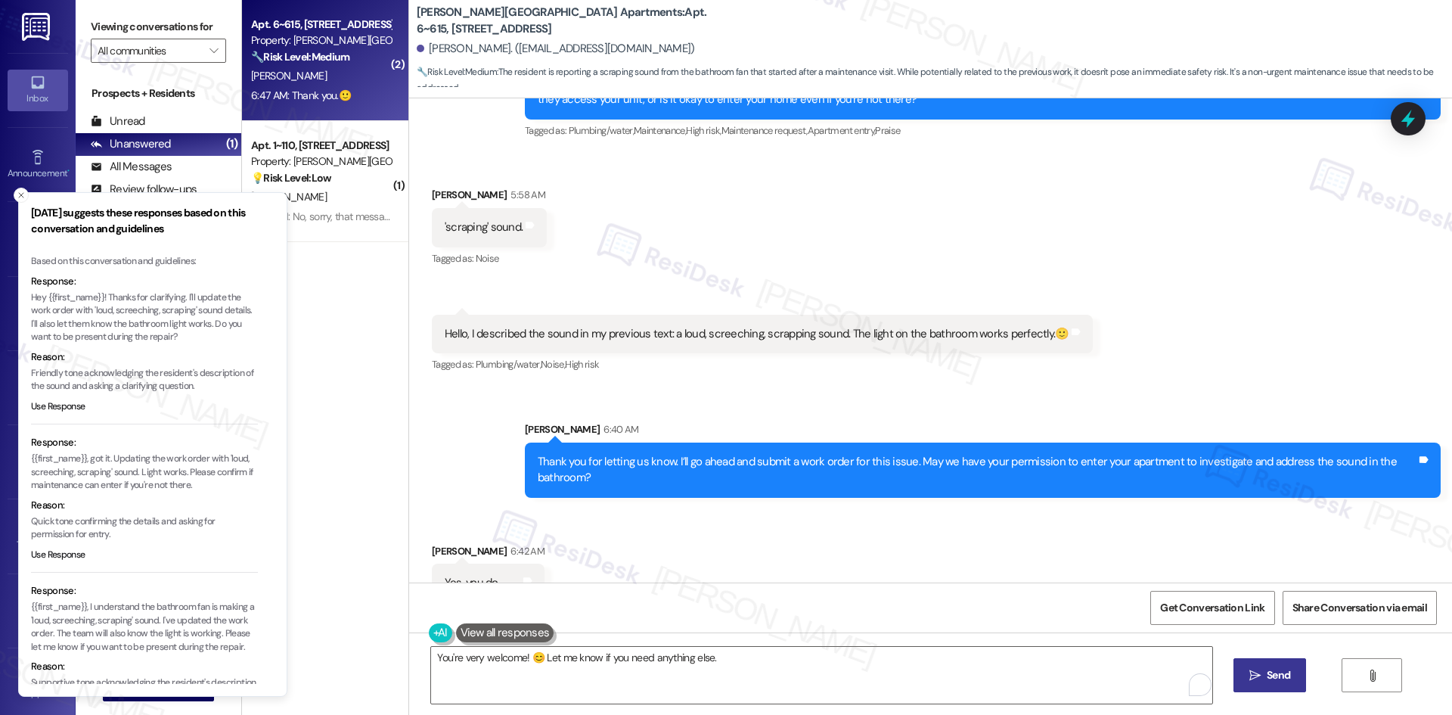
click at [1032, 478] on button " Send" at bounding box center [1269, 675] width 73 height 34
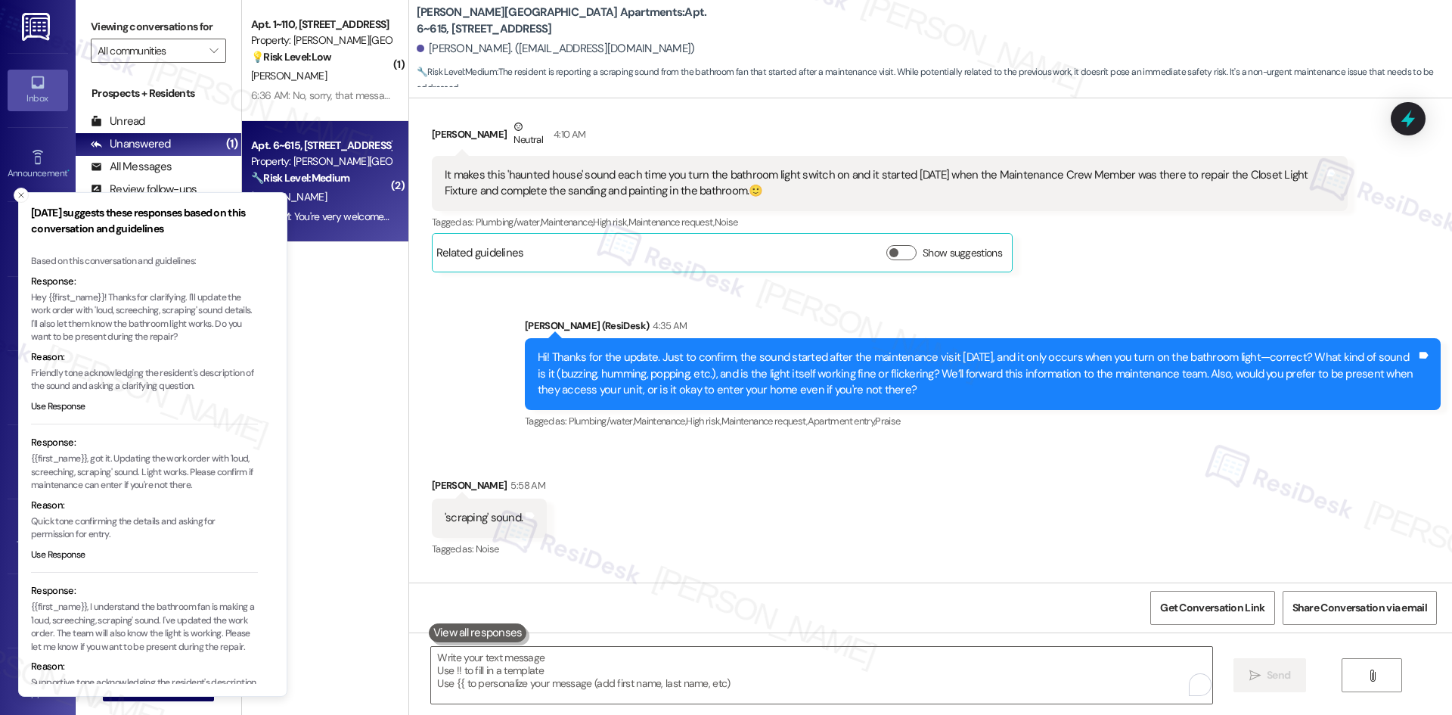
scroll to position [28465, 0]
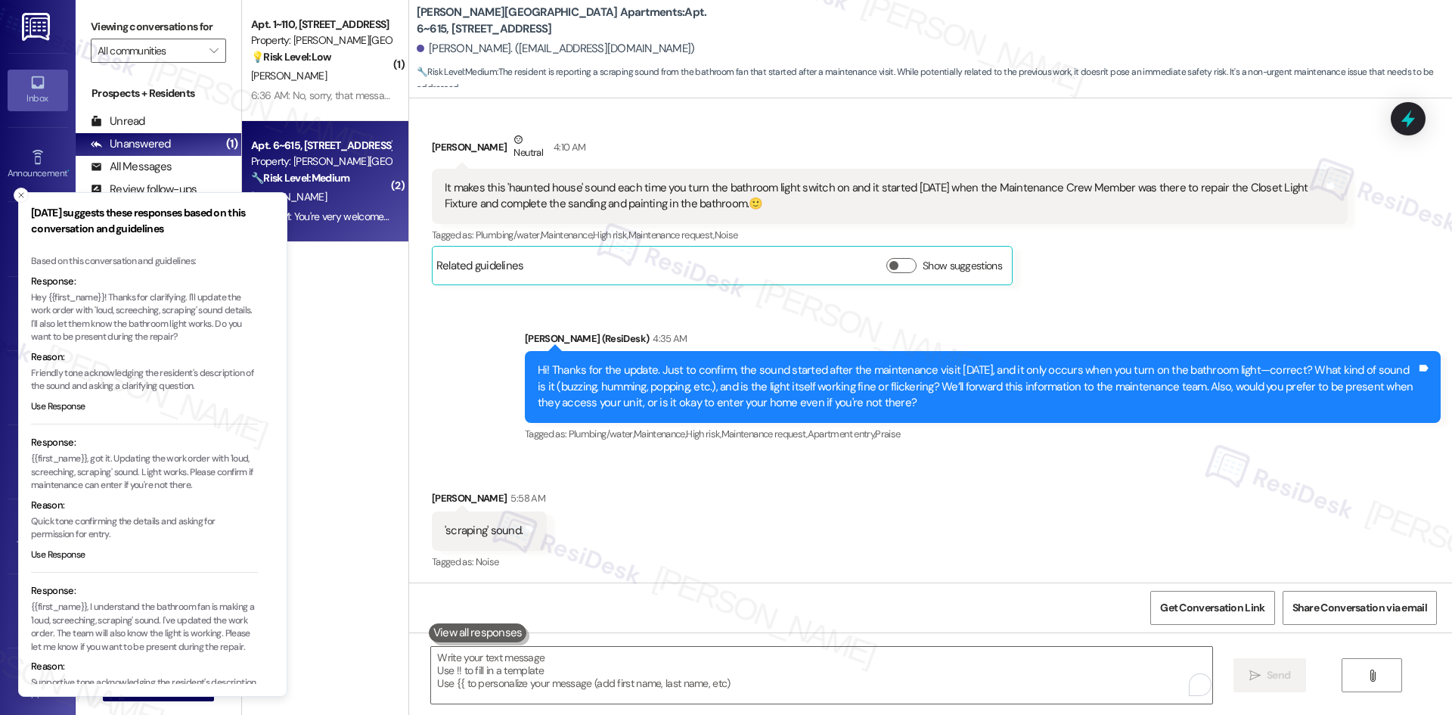
click at [839, 478] on div "Hello, I described the sound in my previous text: a loud, screeching, scrapping…" at bounding box center [757, 637] width 625 height 16
copy div "Hello, I described the sound in my previous text: a loud, screeching, scrapping…"
click at [845, 456] on div "Received via SMS [PERSON_NAME] 5:58 AM 'scraping' sound. Tags and notes Tagged …" at bounding box center [930, 573] width 1043 height 234
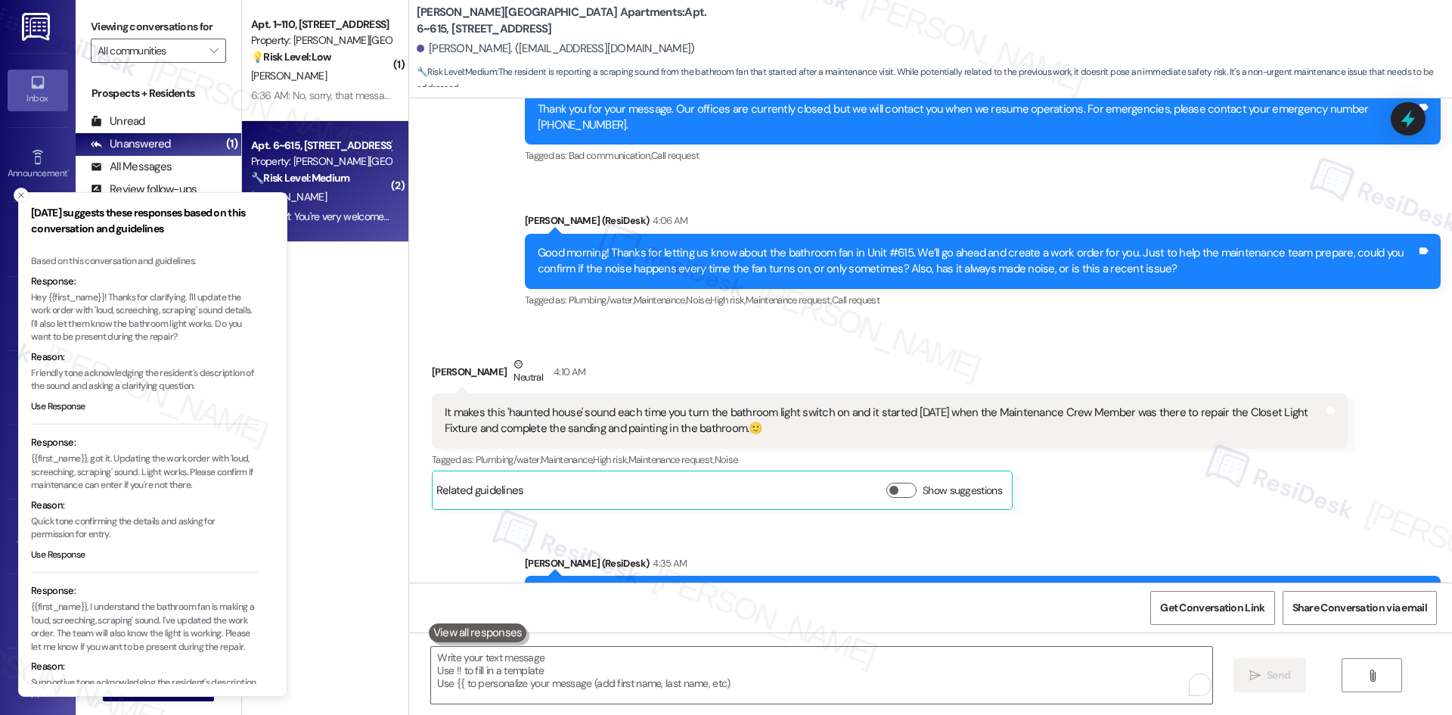
scroll to position [28238, 0]
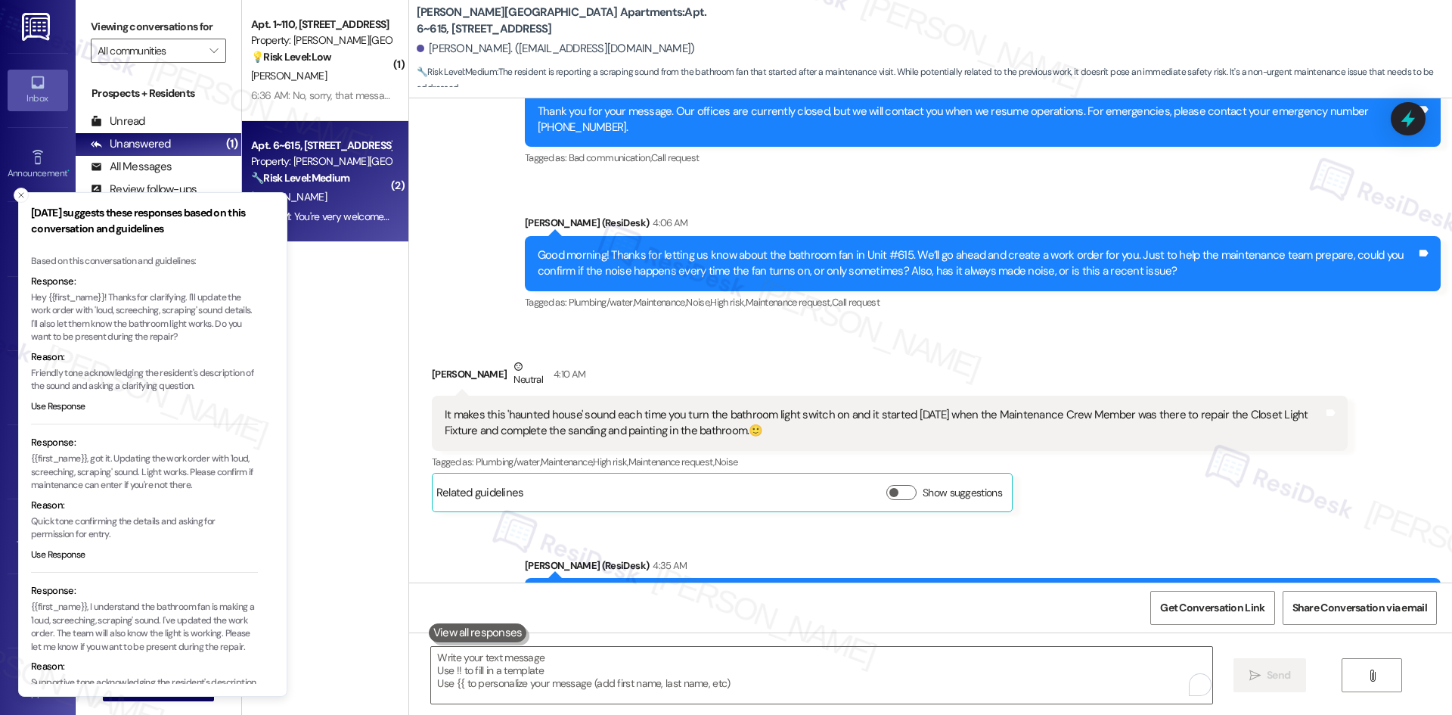
click at [707, 407] on div "It makes this 'haunted house' sound each time you turn the bathroom light switc…" at bounding box center [884, 423] width 879 height 33
click at [712, 407] on div "It makes this 'haunted house' sound each time you turn the bathroom light switc…" at bounding box center [884, 423] width 879 height 33
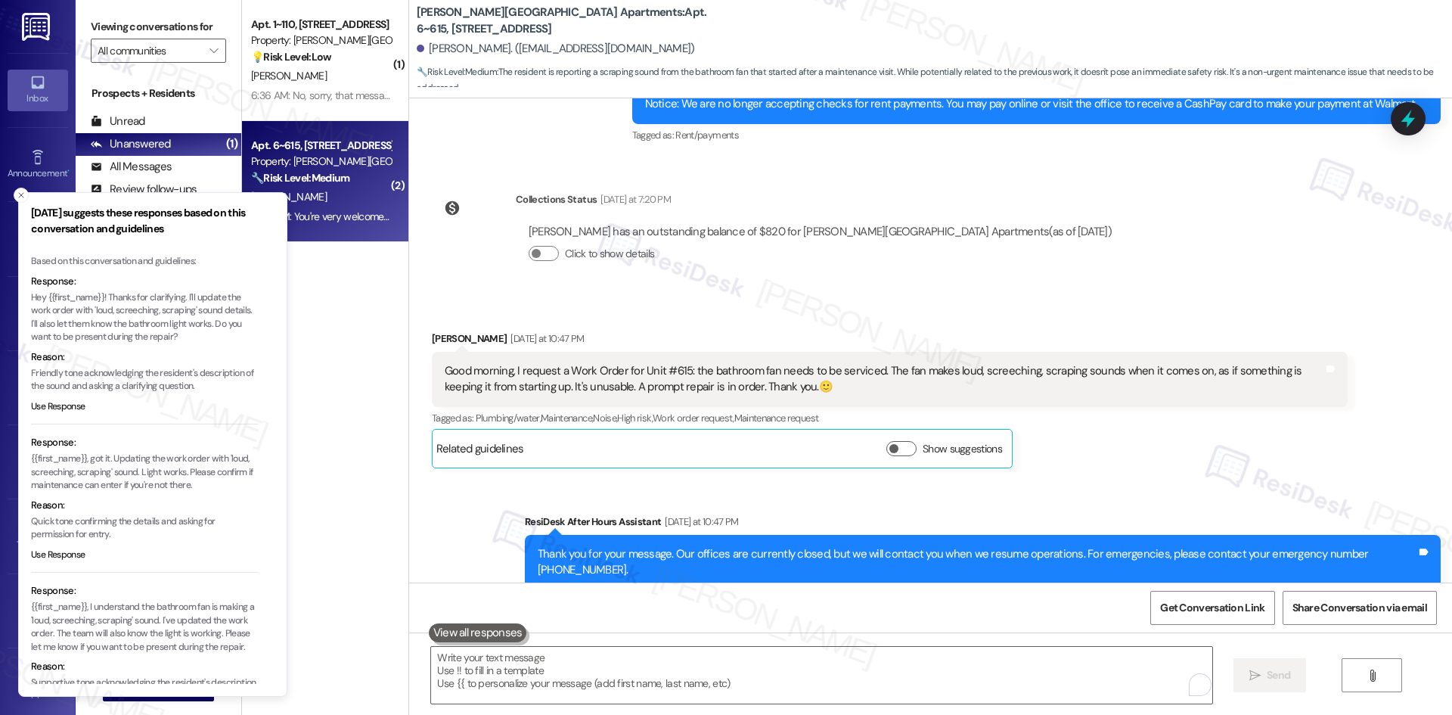
scroll to position [27784, 0]
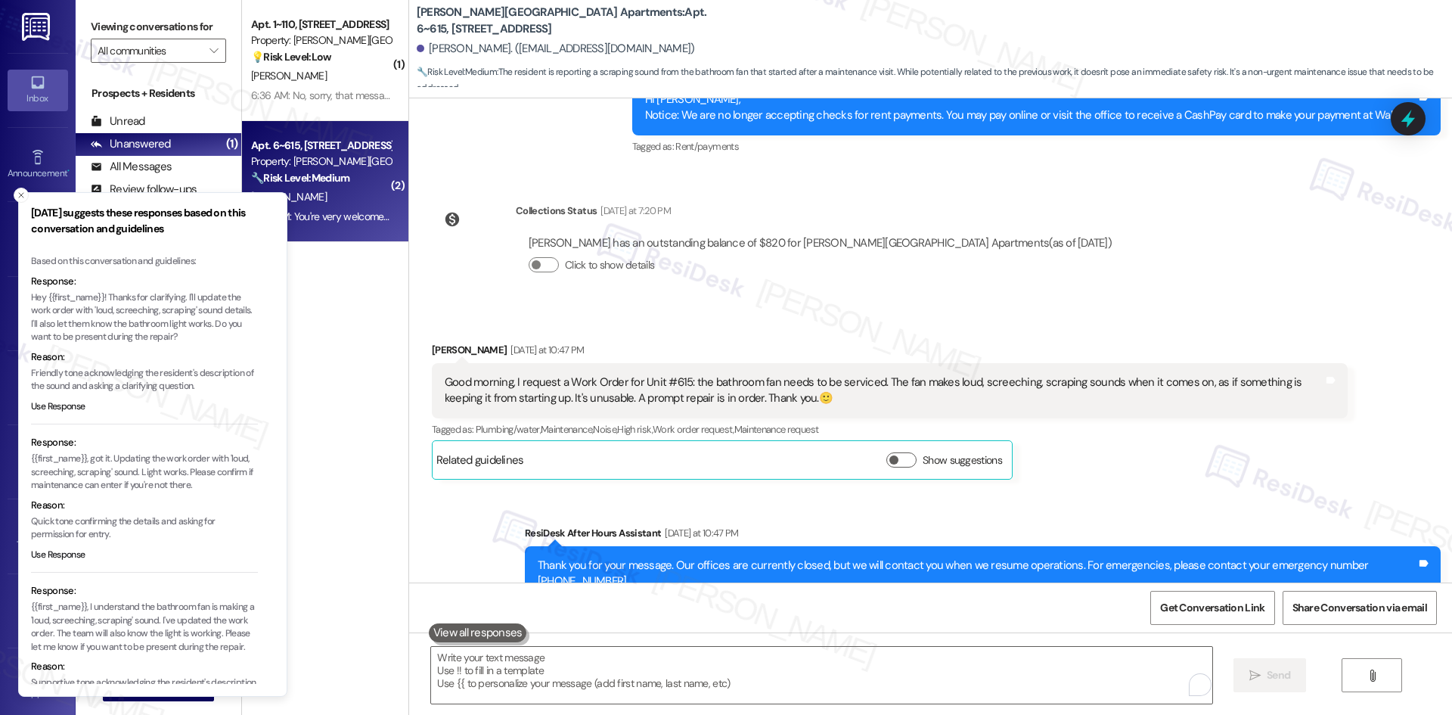
click at [631, 374] on div "Good morning, I request a Work Order for Unit #615: the bathroom fan needs to b…" at bounding box center [884, 390] width 879 height 33
click at [854, 374] on div "Good morning, I request a Work Order for Unit #615: the bathroom fan needs to b…" at bounding box center [884, 390] width 879 height 33
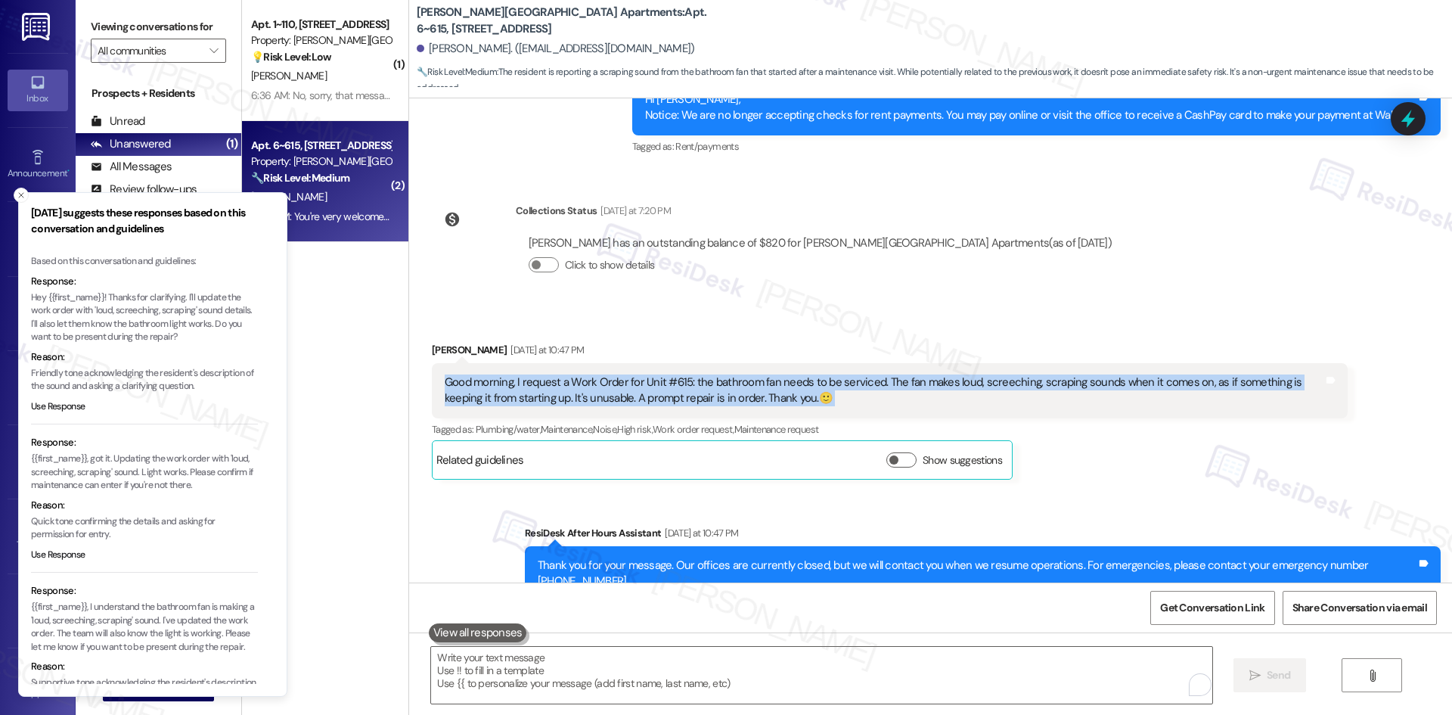
click at [854, 374] on div "Good morning, I request a Work Order for Unit #615: the bathroom fan needs to b…" at bounding box center [884, 390] width 879 height 33
copy div "Good morning, I request a Work Order for Unit #615: the bathroom fan needs to b…"
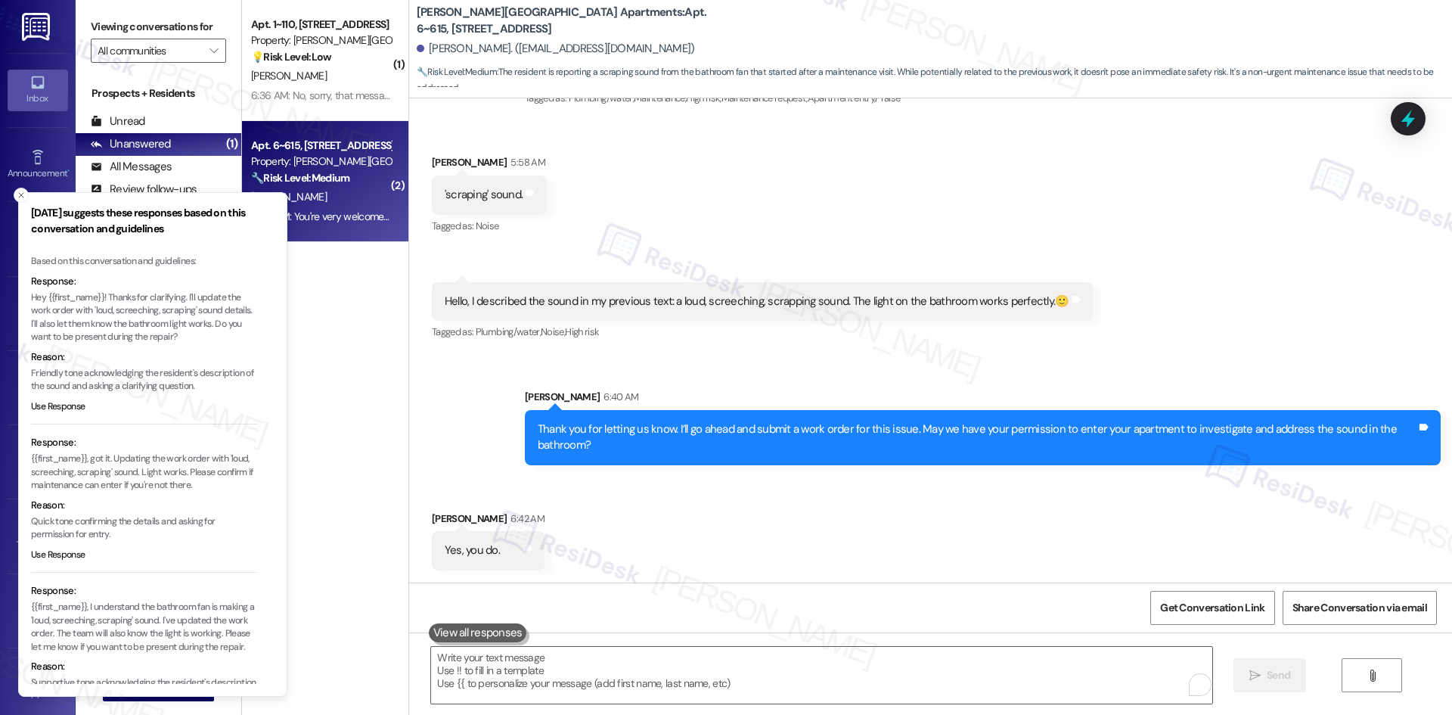
scroll to position [28874, 0]
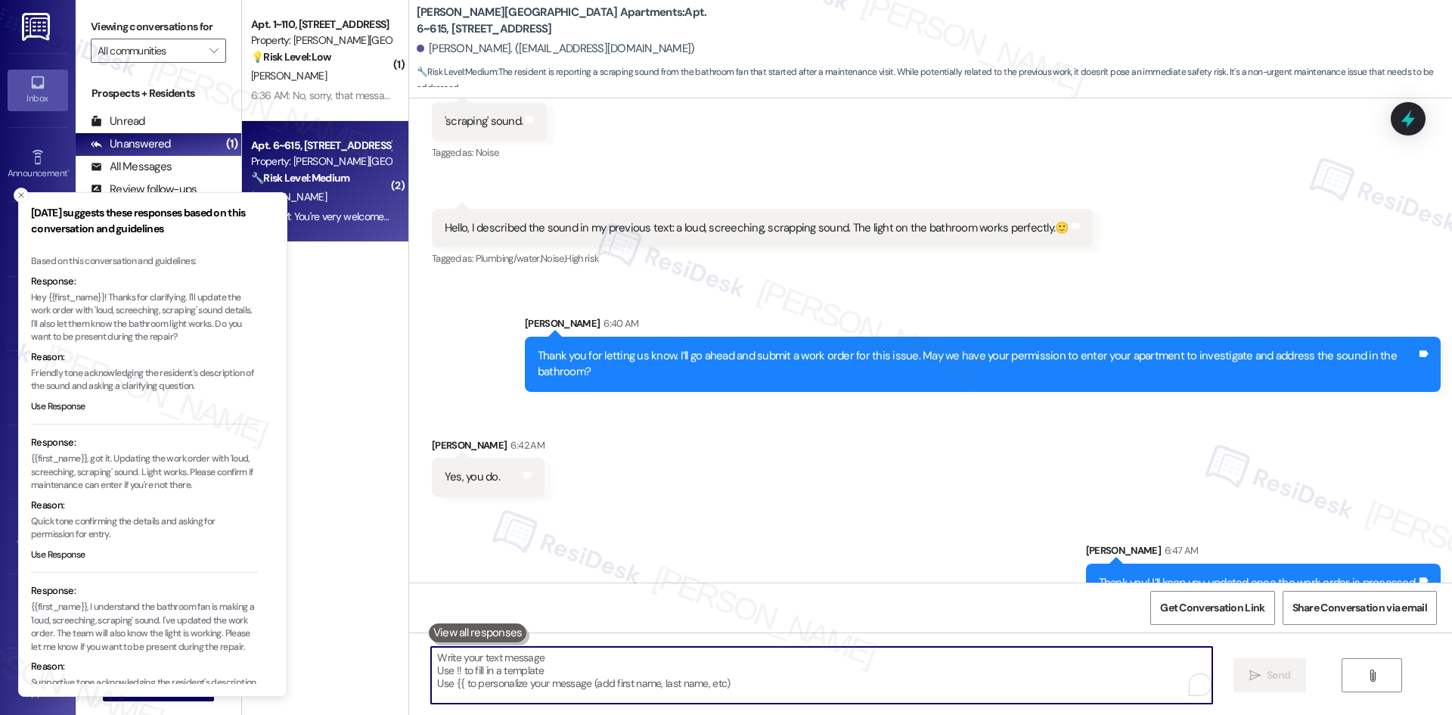
click at [741, 478] on textarea "To enrich screen reader interactions, please activate Accessibility in Grammarl…" at bounding box center [821, 675] width 780 height 57
paste textarea "Work order 9344"
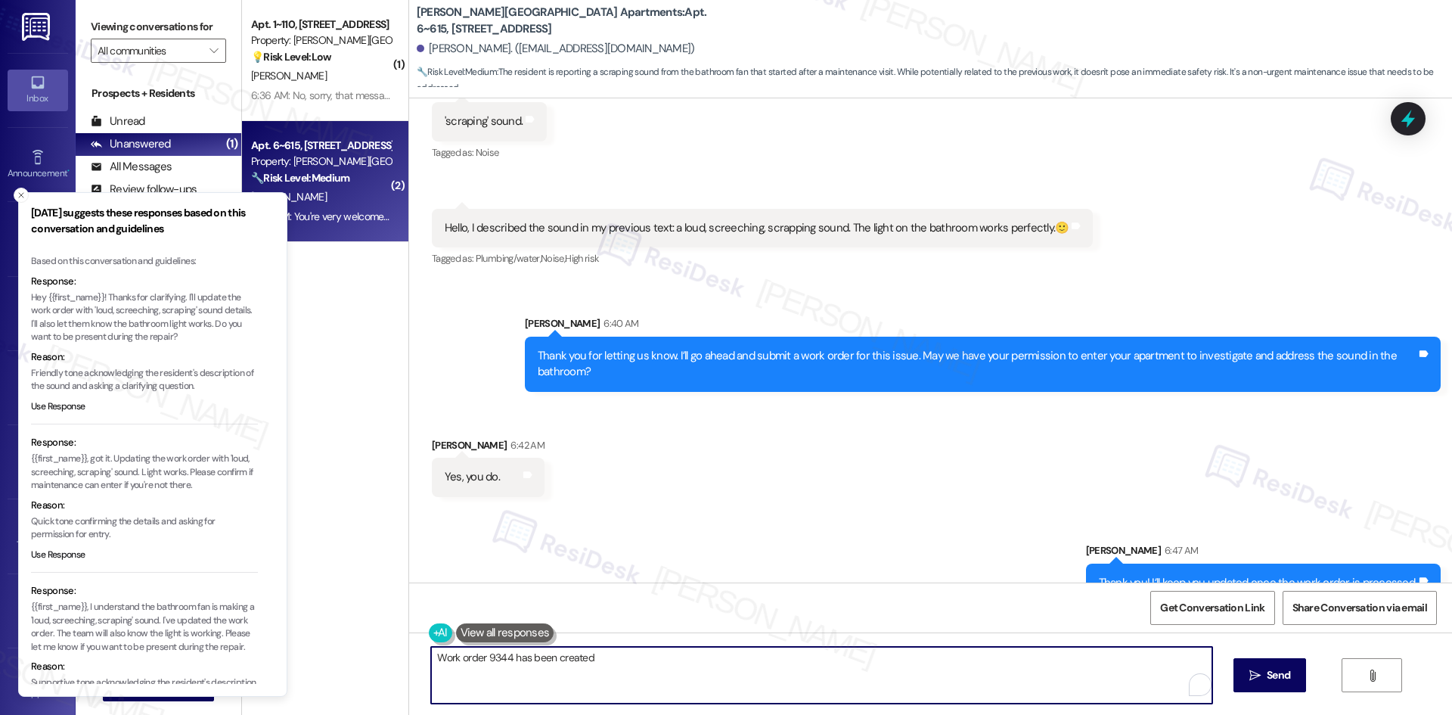
click at [431, 478] on textarea "Work order 9344 has been created" at bounding box center [821, 675] width 780 height 57
type textarea "just an update Work order 9344 has been created"
click at [674, 478] on textarea "just an update Work order 9344 has been created" at bounding box center [821, 675] width 780 height 57
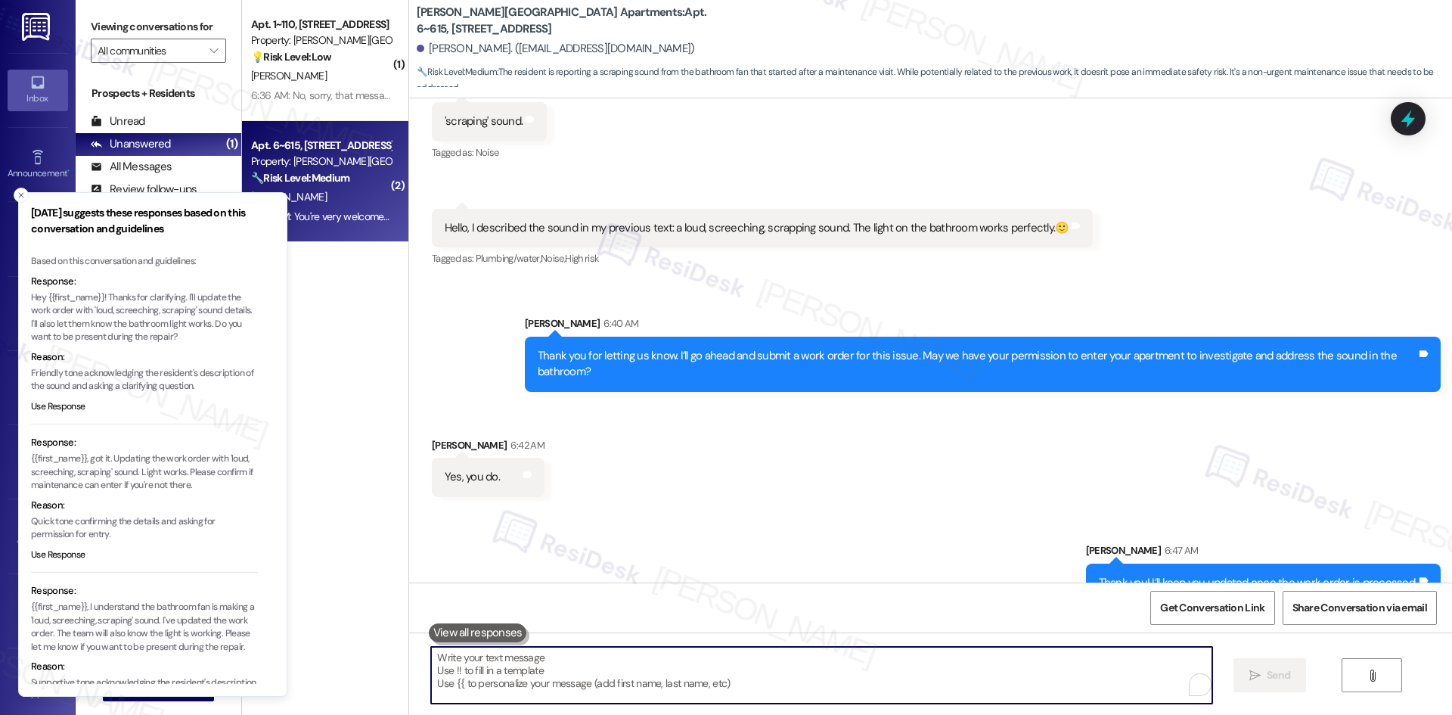
click at [602, 478] on textarea "To enrich screen reader interactions, please activate Accessibility in Grammarl…" at bounding box center [821, 675] width 780 height 57
paste textarea "Hi! Just letting you know that Work Order #9344 has been created"
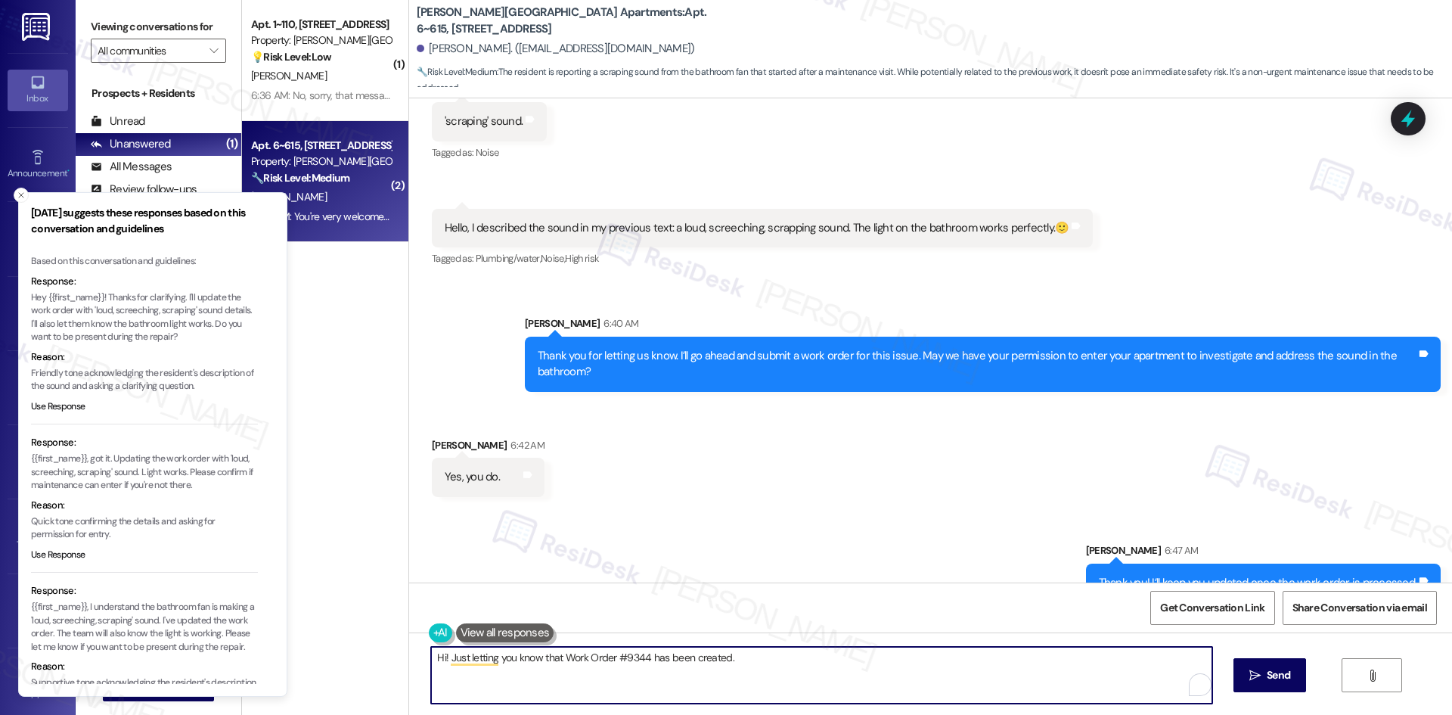
type textarea "Hi! Just letting you know that Work Order #9344 has been created."
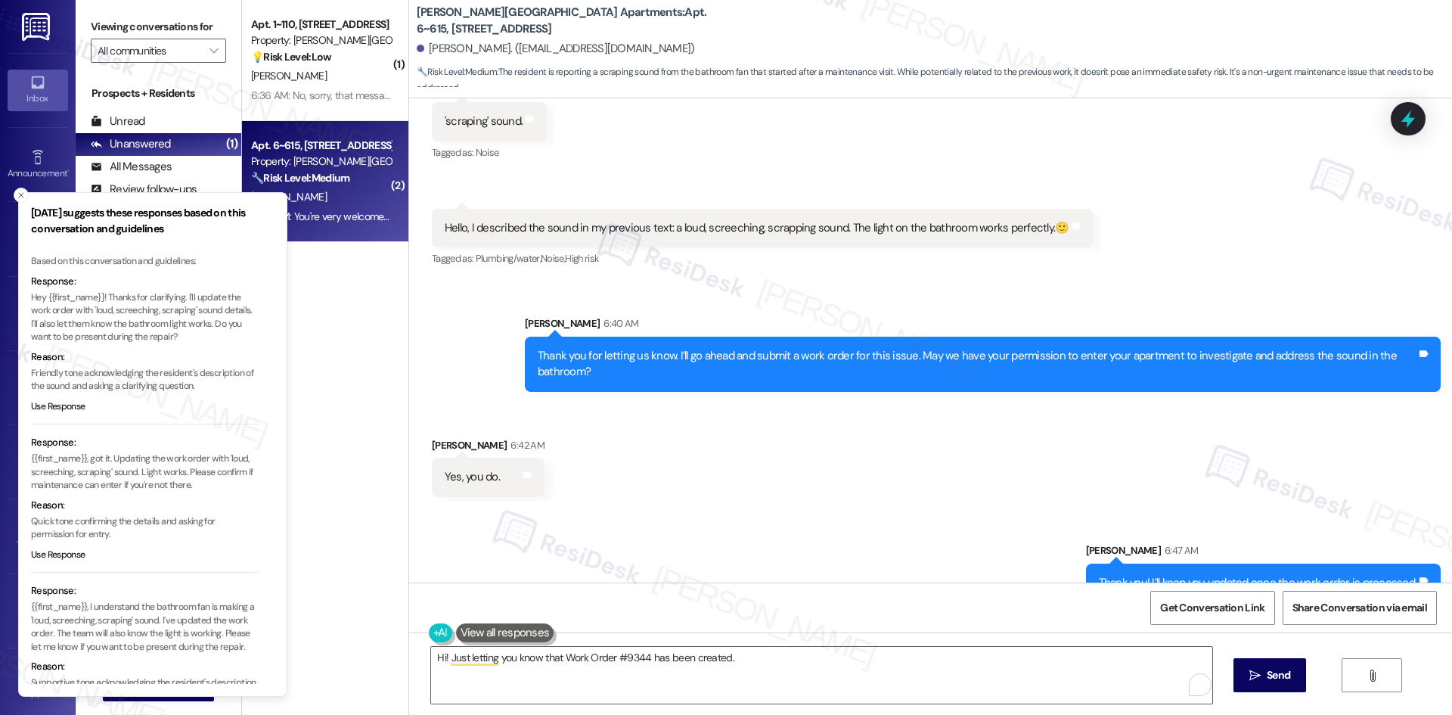
click at [1032, 478] on span "Send" at bounding box center [1278, 675] width 23 height 16
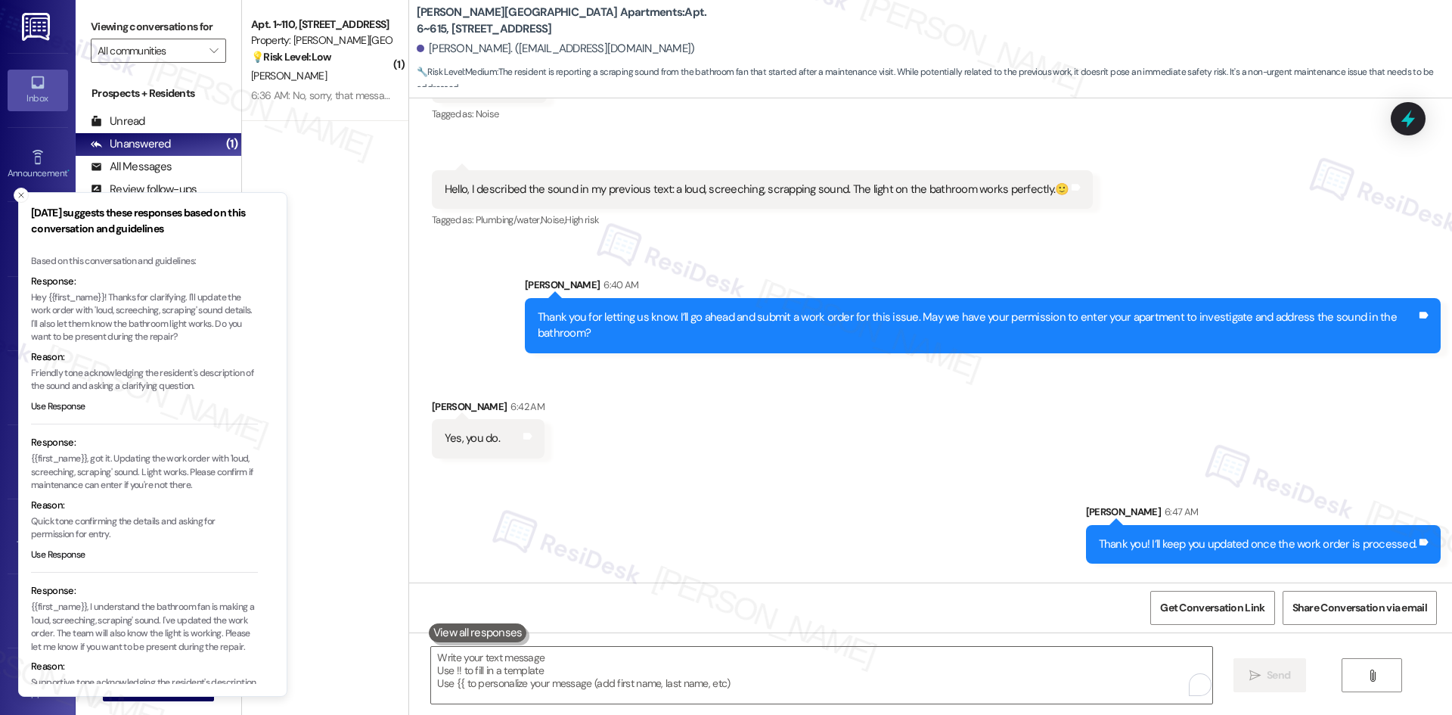
scroll to position [28979, 0]
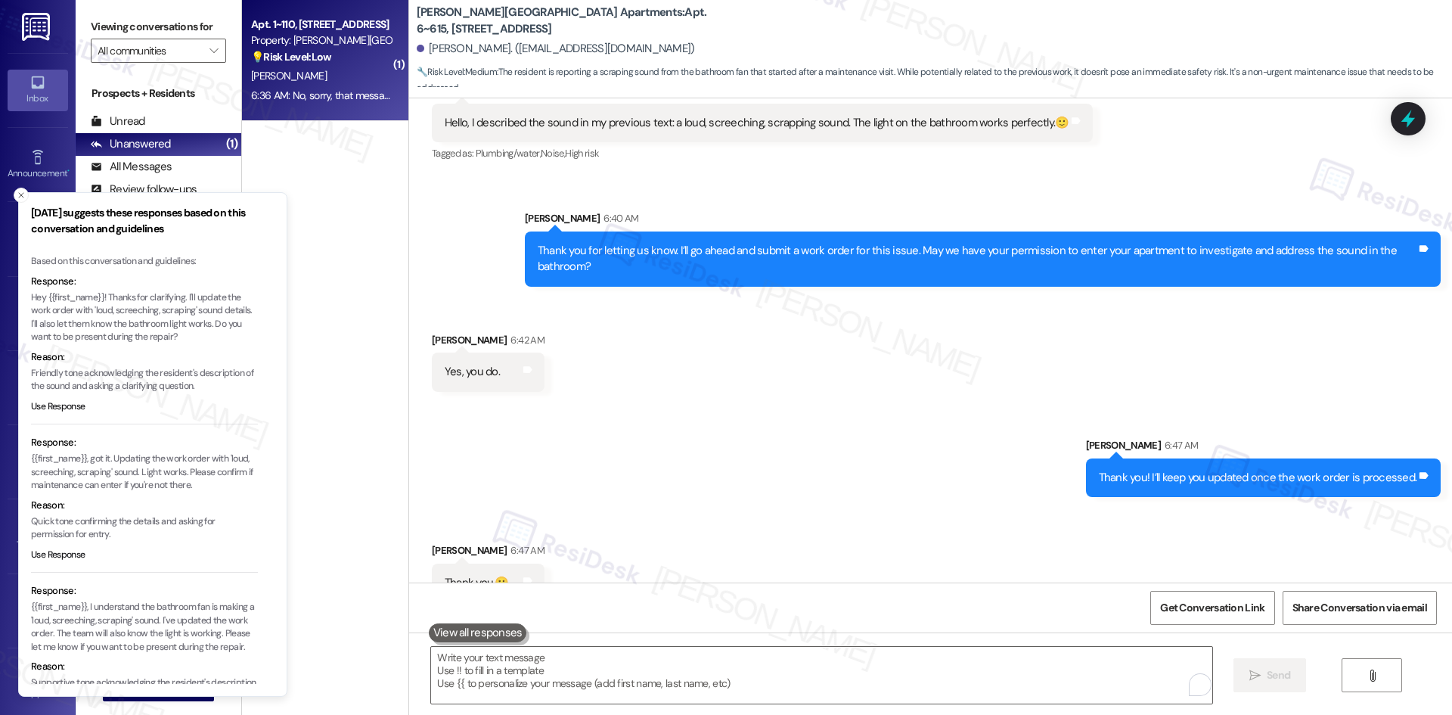
click at [287, 68] on div "[PERSON_NAME]" at bounding box center [321, 76] width 143 height 19
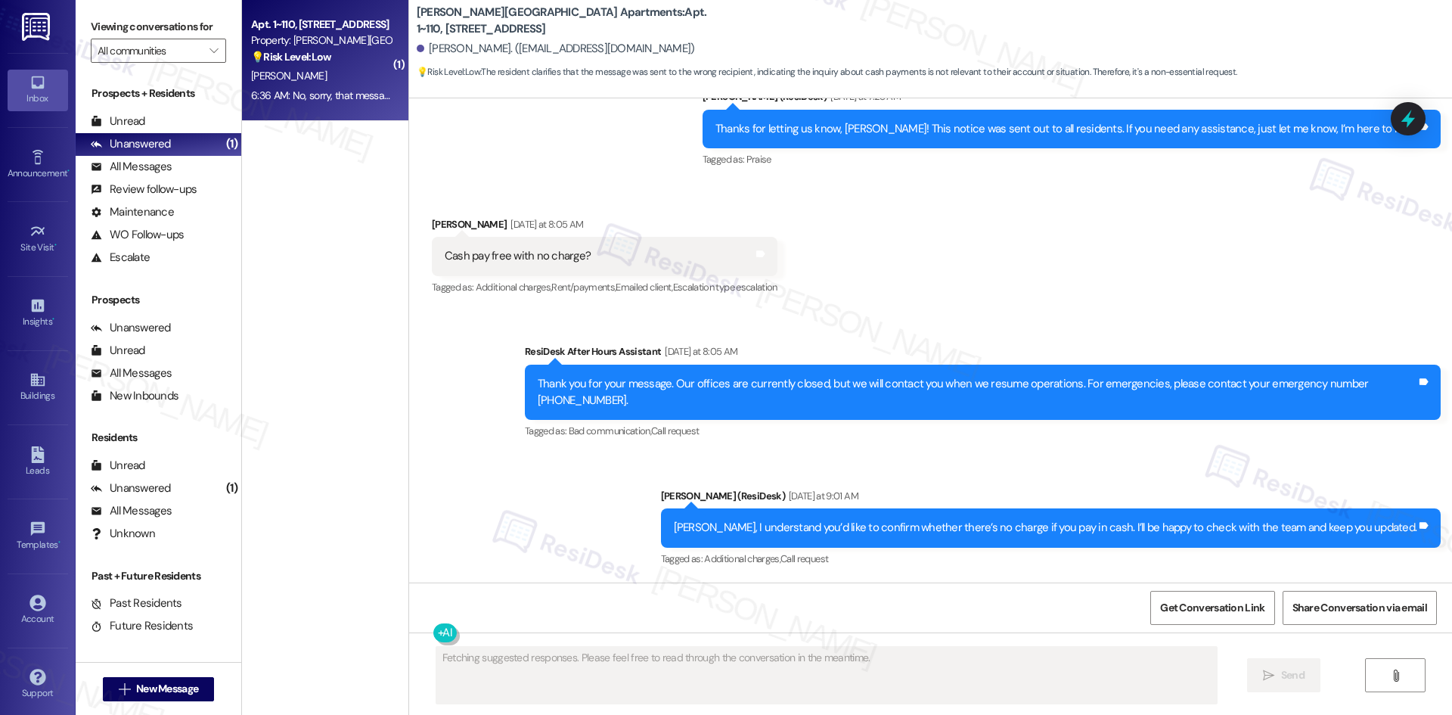
scroll to position [11706, 0]
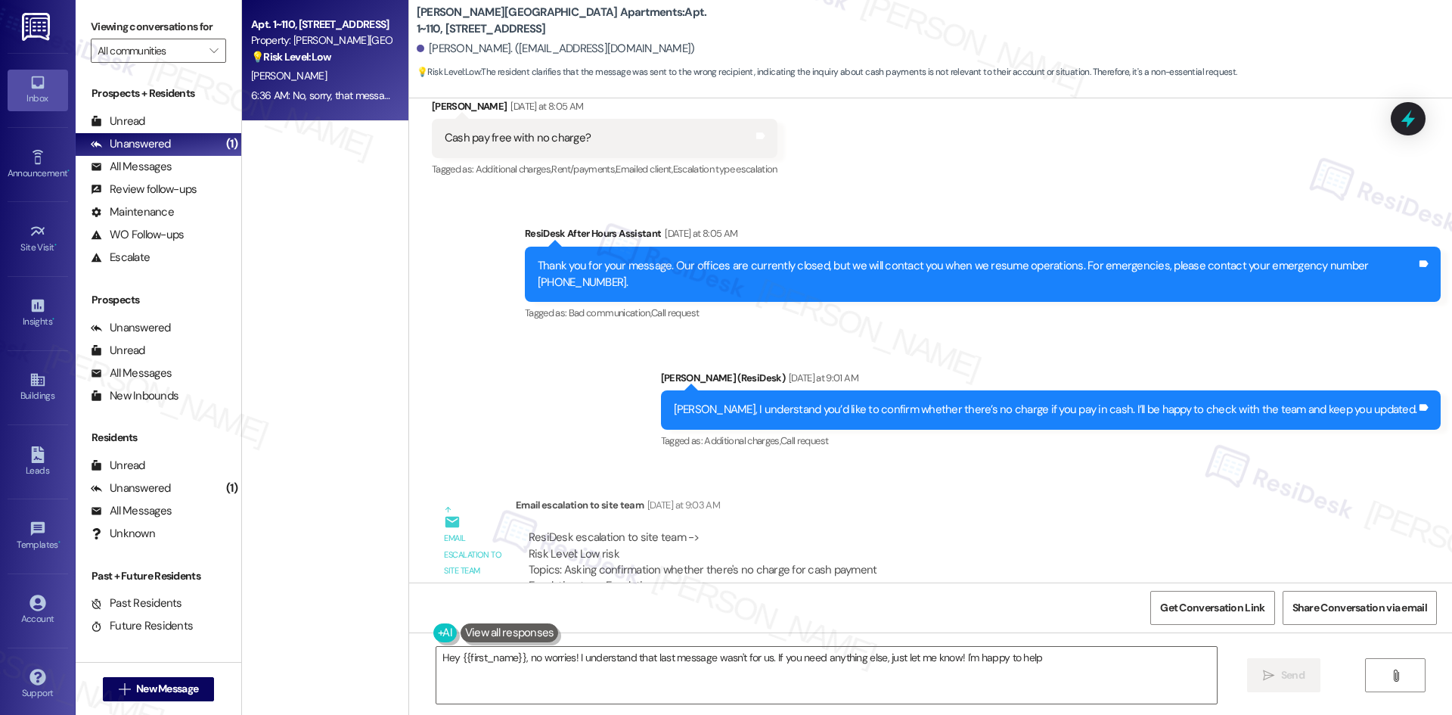
type textarea "Hey {{first_name}}, no worries! I understand that last message wasn't for us. I…"
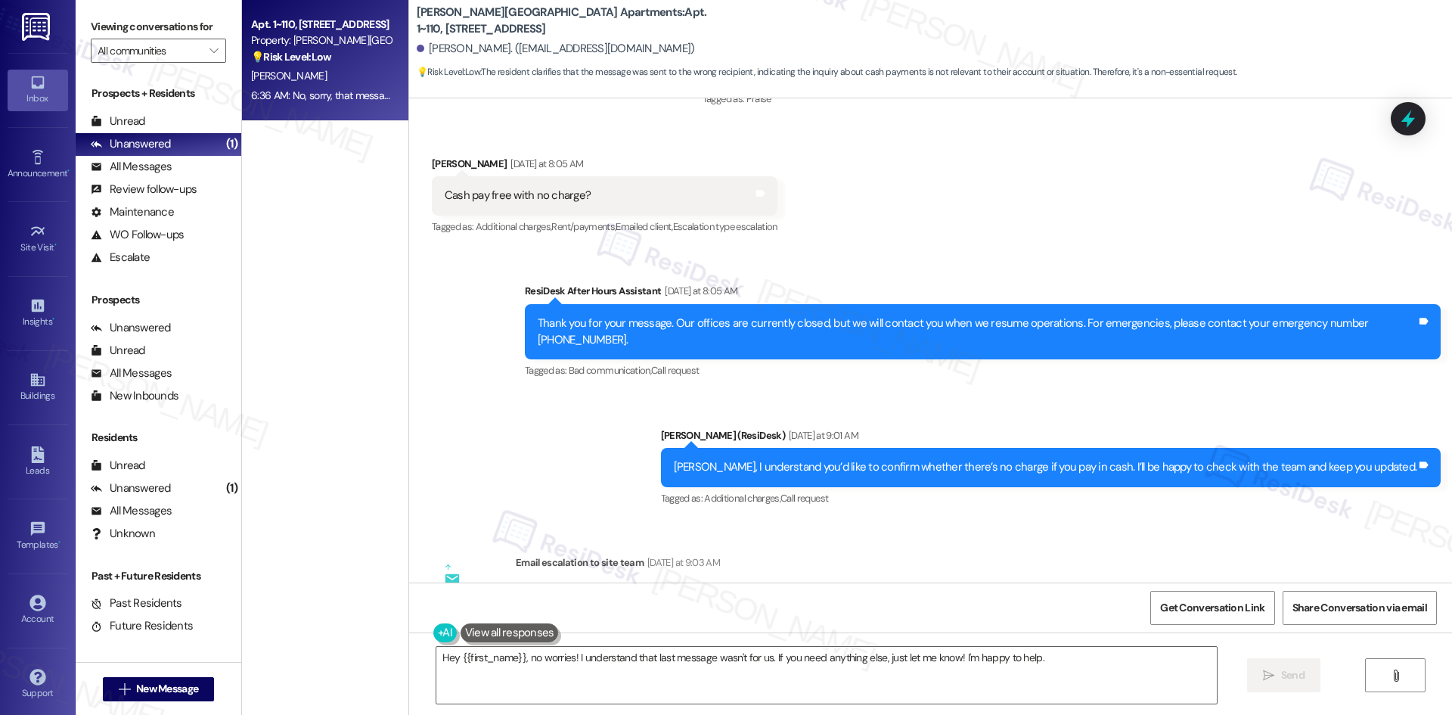
scroll to position [11707, 0]
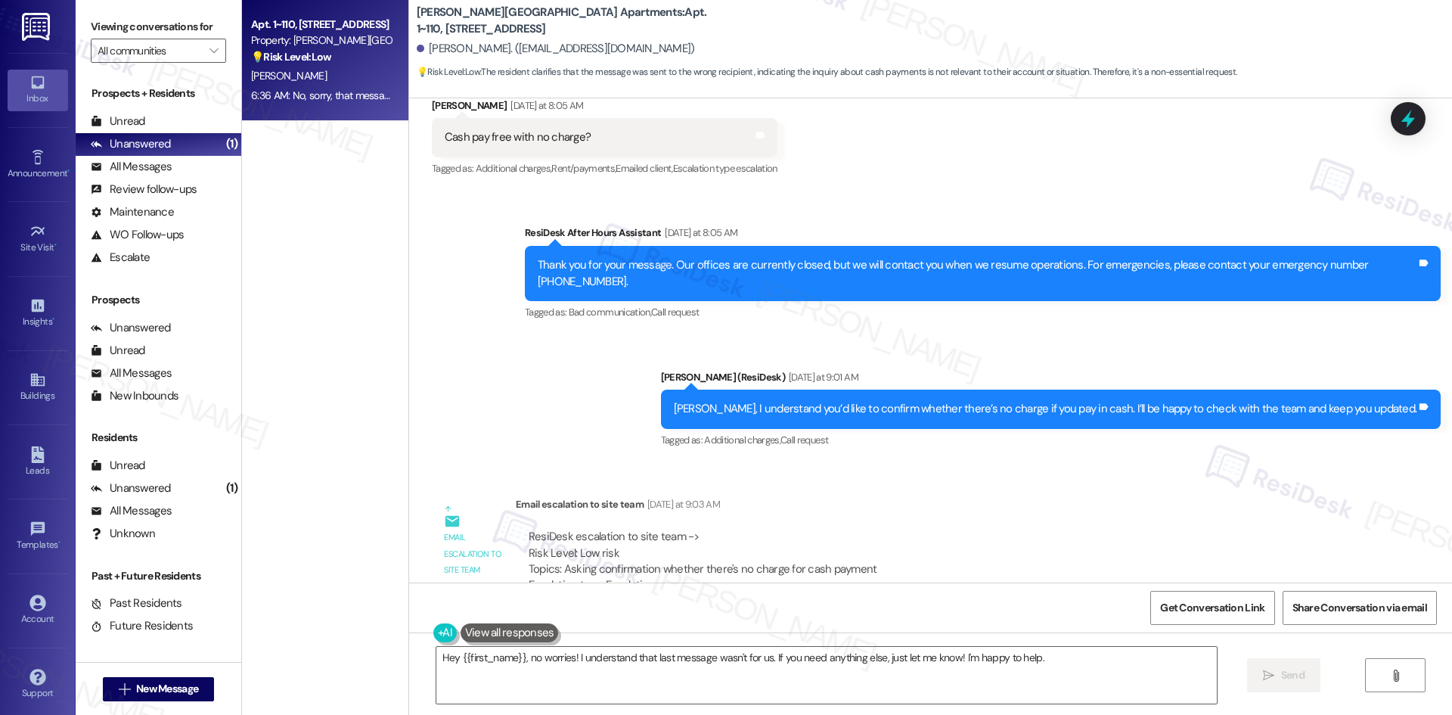
click at [560, 478] on div "No, sorry, that message wasn't for you" at bounding box center [534, 723] width 179 height 16
click at [1032, 478] on textarea "Hey {{first_name}}, no worries! I understand that last message wasn't for us. I…" at bounding box center [826, 675] width 780 height 57
click at [1032, 478] on span "Send" at bounding box center [1278, 675] width 29 height 16
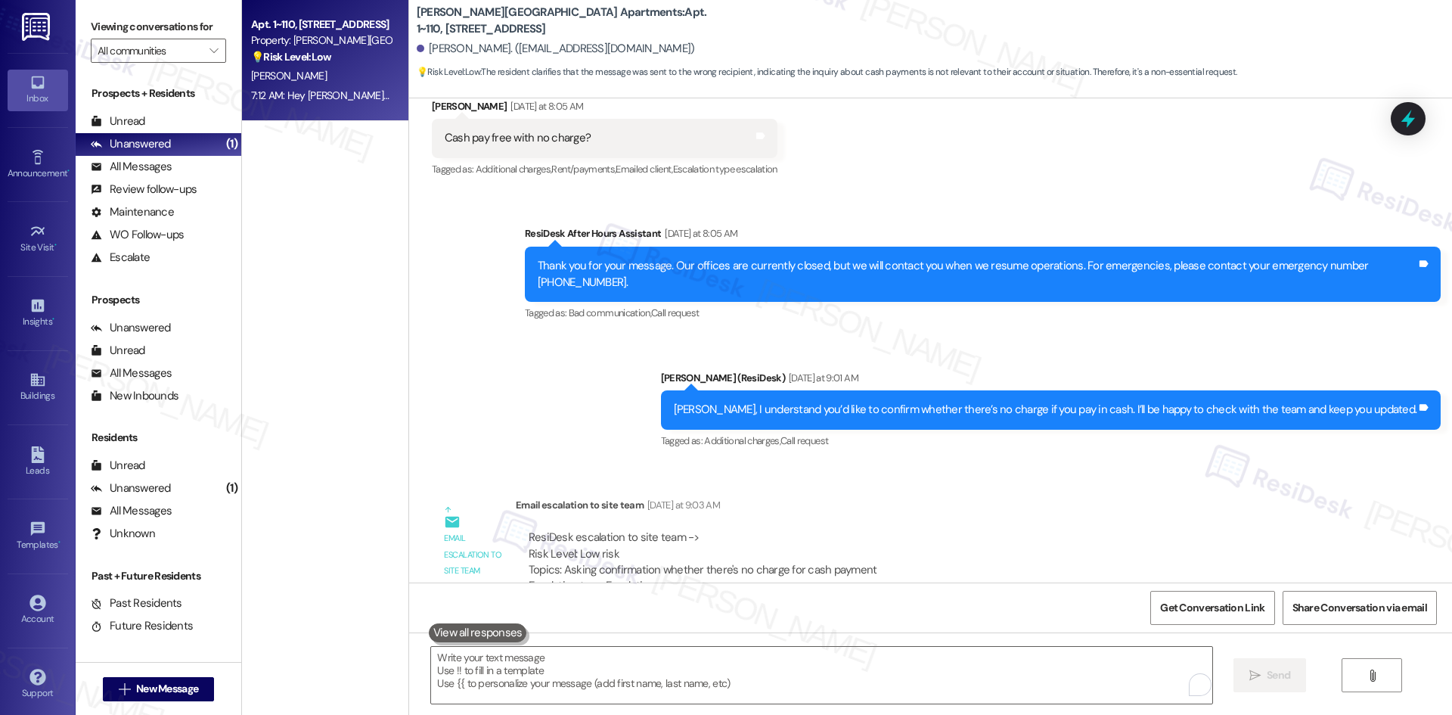
scroll to position [11813, 0]
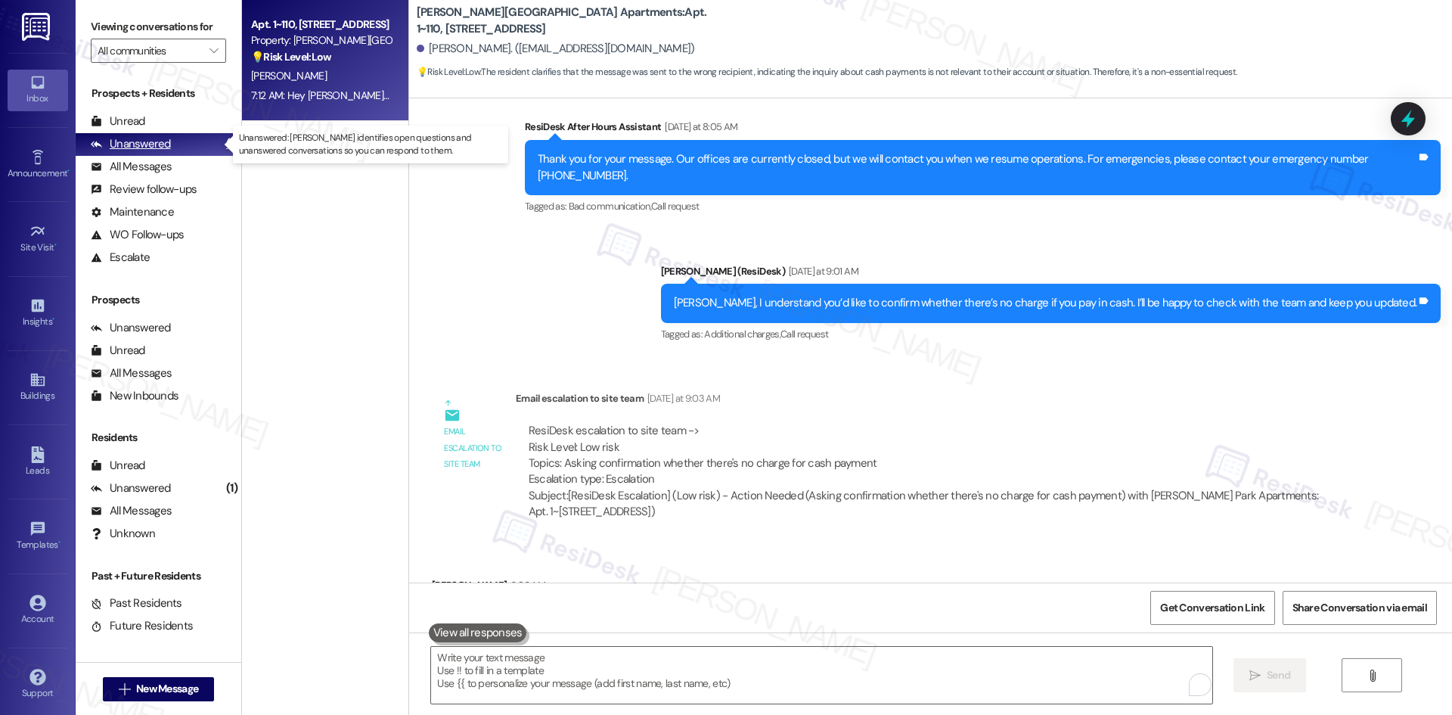
click at [145, 139] on div "Unanswered" at bounding box center [131, 144] width 80 height 16
click at [265, 77] on span "[PERSON_NAME]" at bounding box center [289, 76] width 76 height 14
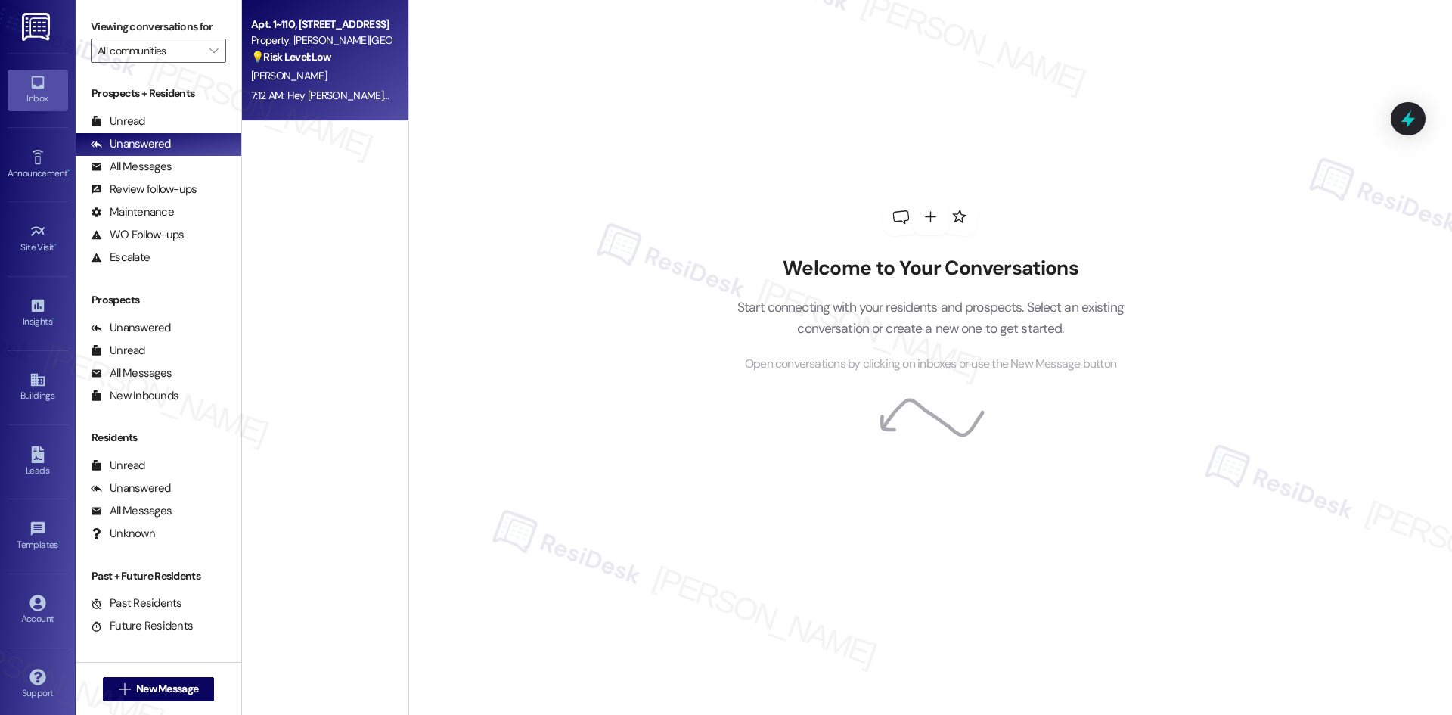
click at [300, 61] on strong "💡 Risk Level: Low" at bounding box center [291, 57] width 80 height 14
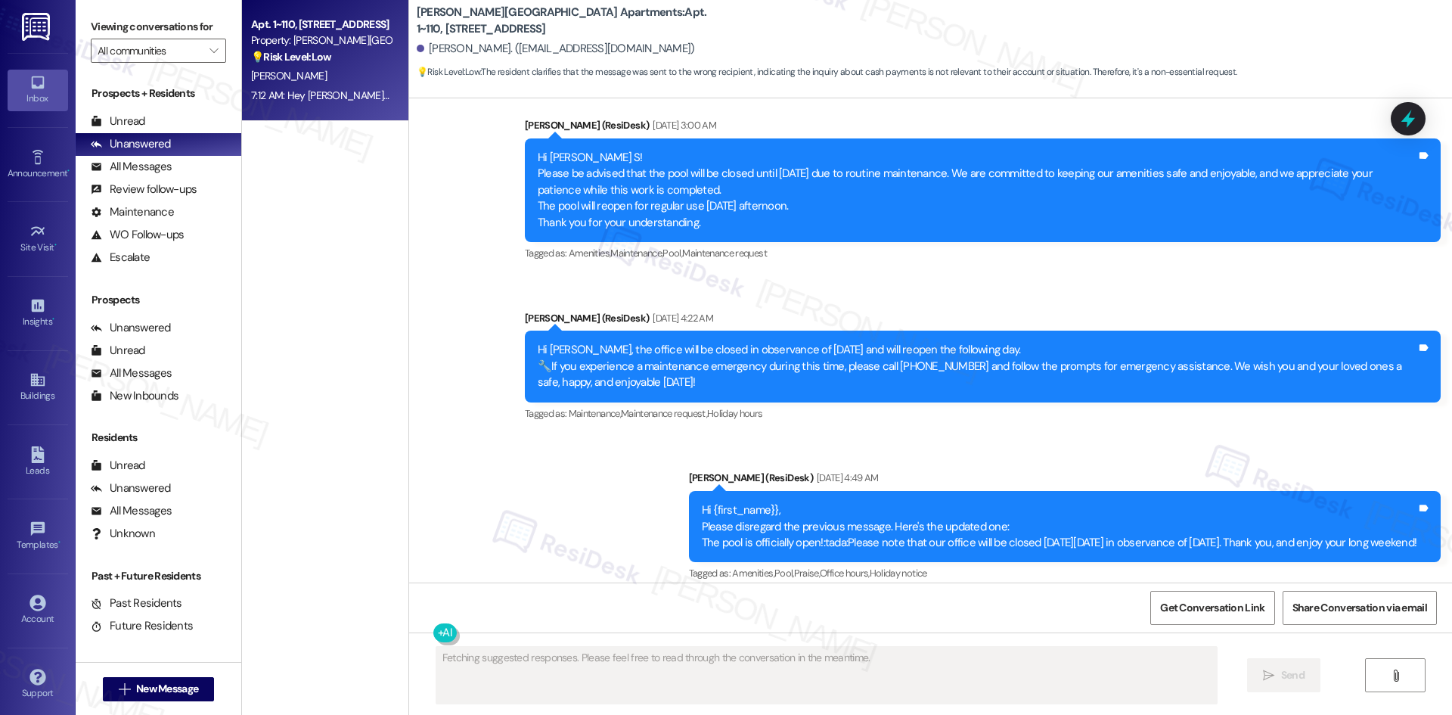
scroll to position [11706, 0]
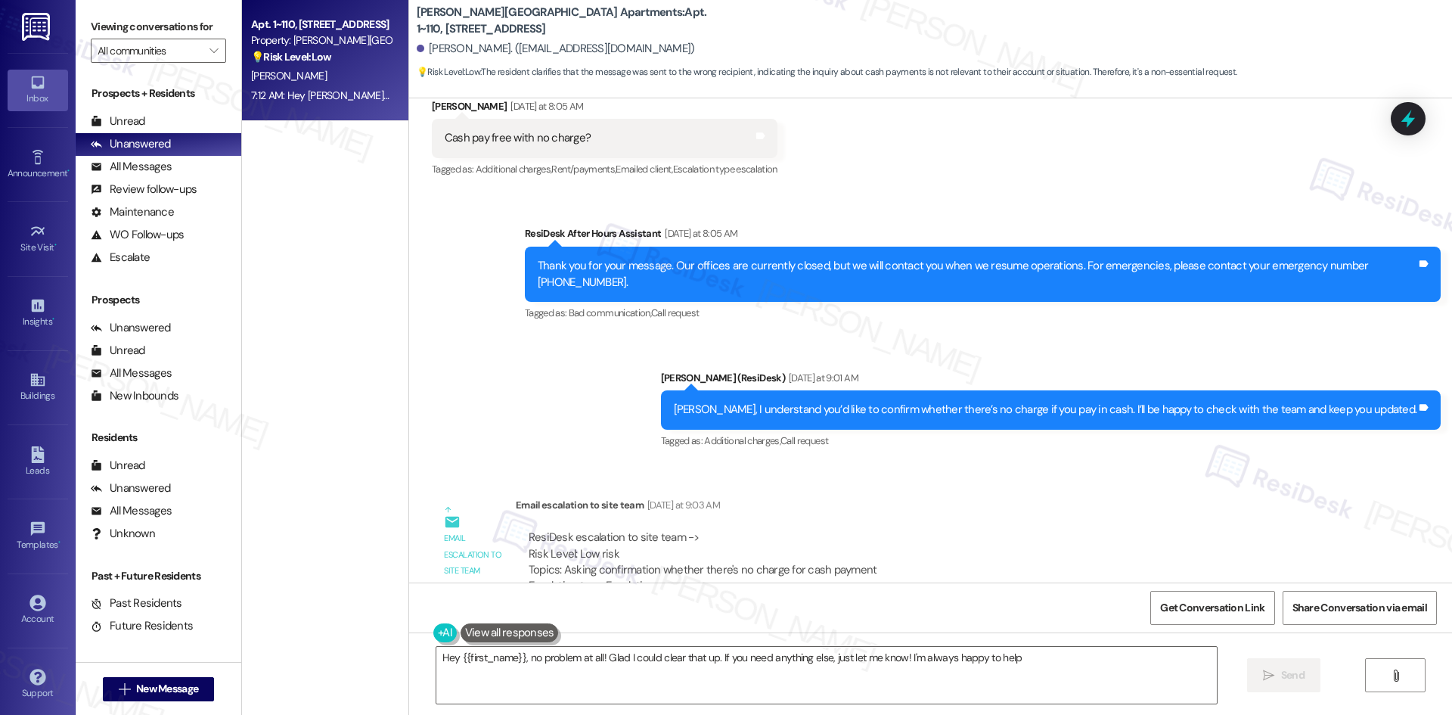
type textarea "Hey {{first_name}}, no problem at all! Glad I could clear that up. If you need …"
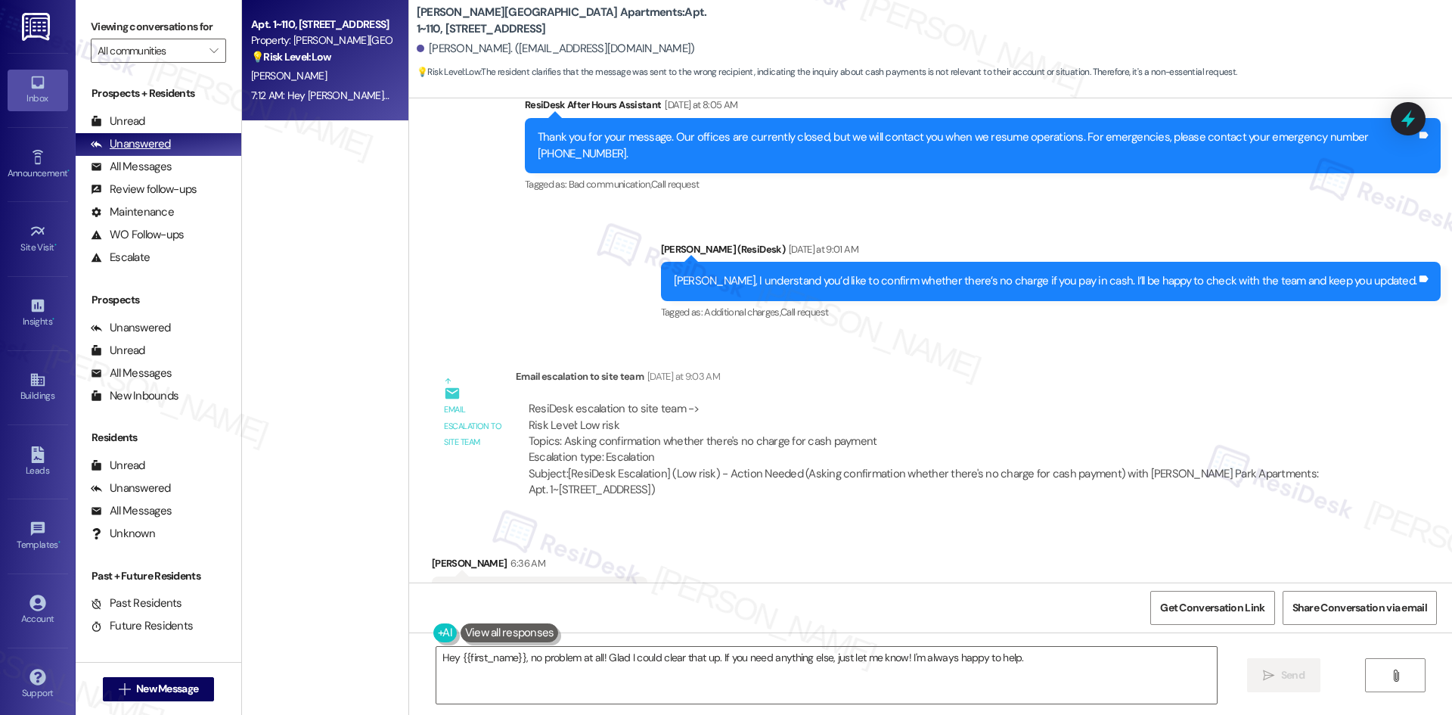
click at [112, 149] on div "Unanswered" at bounding box center [131, 144] width 80 height 16
click at [276, 53] on strong "💡 Risk Level: Low" at bounding box center [291, 57] width 80 height 14
